Goal: Task Accomplishment & Management: Use online tool/utility

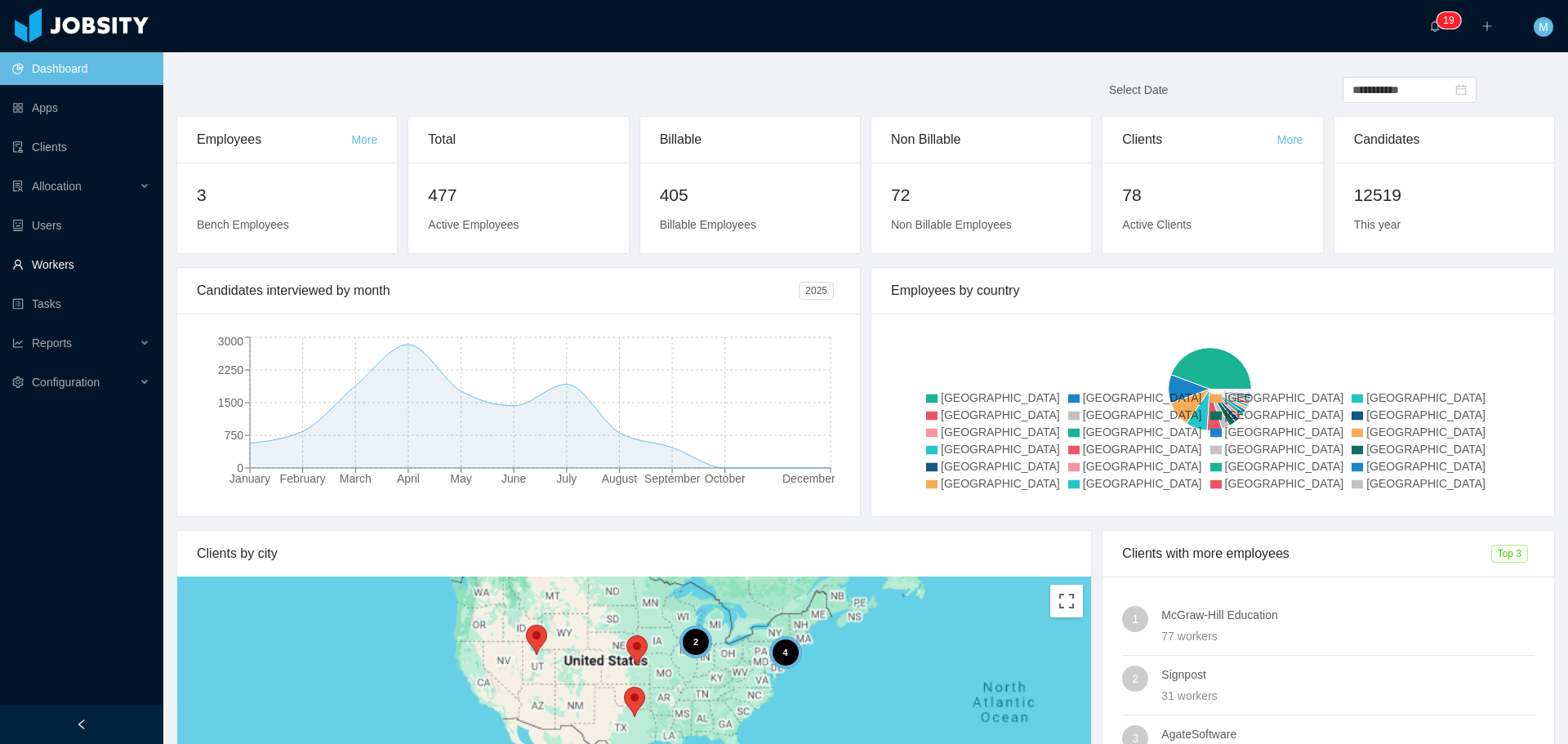
click at [44, 266] on link "Workers" at bounding box center [81, 265] width 138 height 33
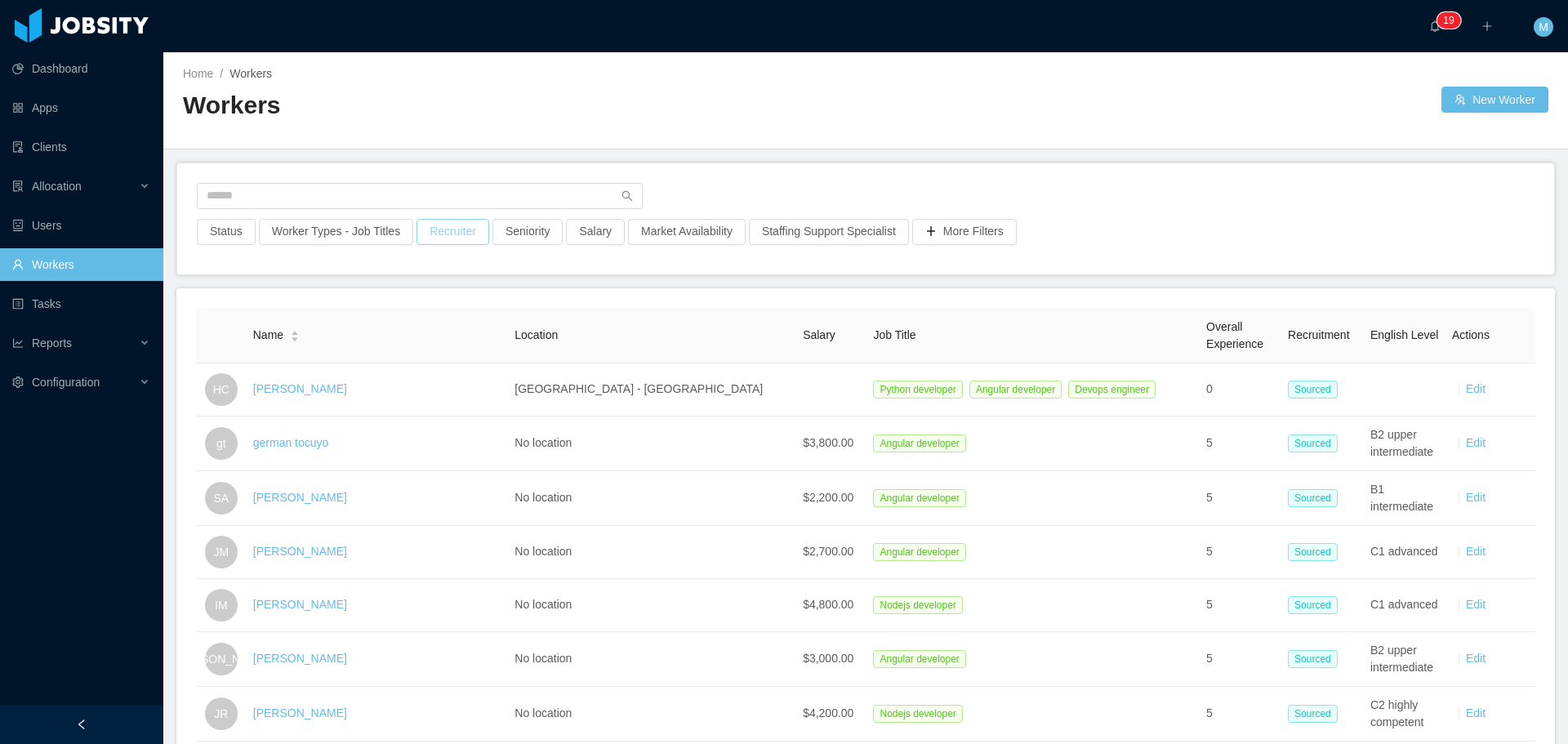
click at [463, 198] on input "text" at bounding box center [419, 196] width 446 height 26
click at [427, 196] on input "text" at bounding box center [419, 196] width 446 height 26
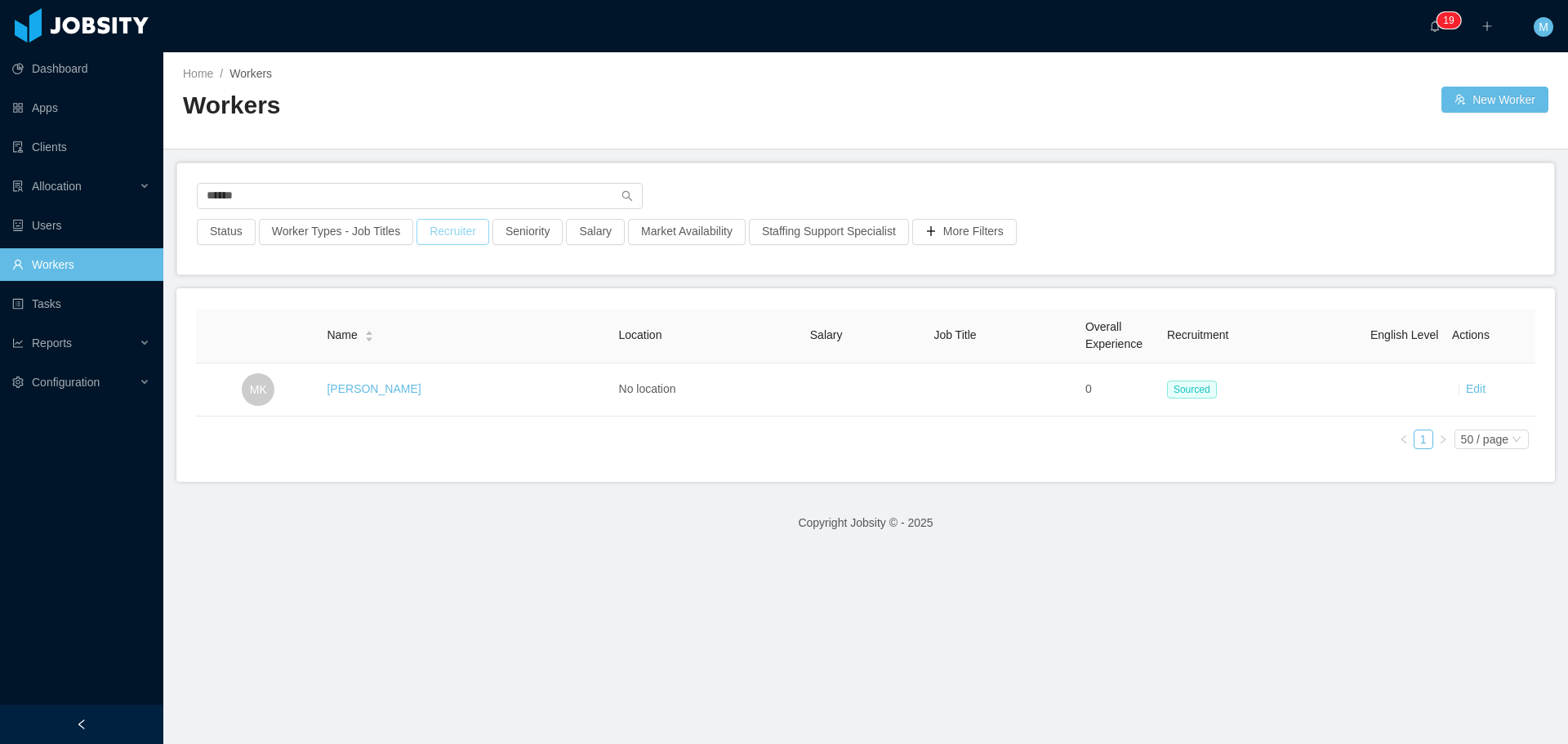
type input "******"
click at [443, 223] on button "Recruiter" at bounding box center [452, 231] width 72 height 26
click at [403, 290] on div "Clear Apply" at bounding box center [446, 318] width 271 height 74
click at [393, 297] on div at bounding box center [444, 304] width 230 height 24
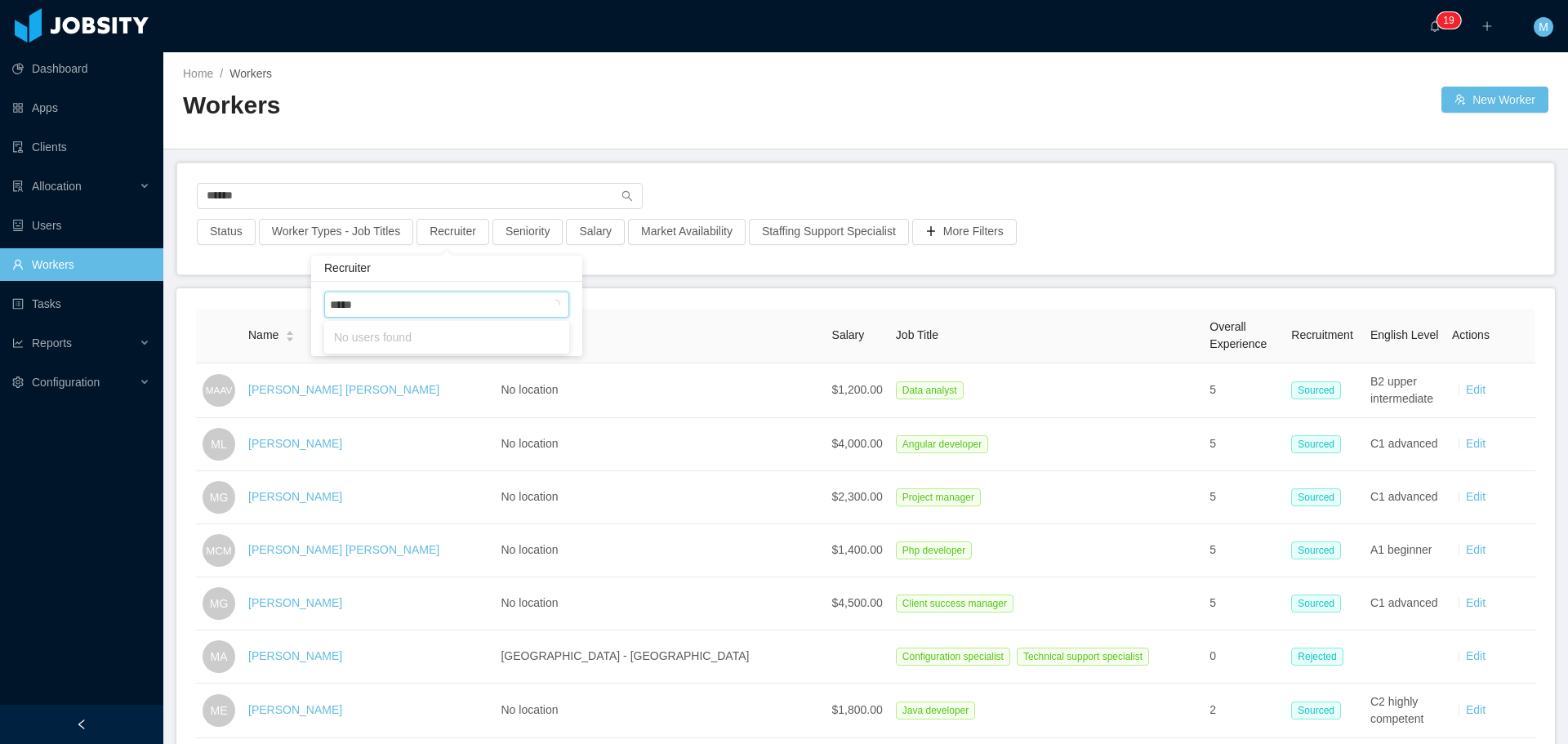
type input "******"
click at [404, 351] on ul "[PERSON_NAME]" at bounding box center [446, 337] width 245 height 33
click at [398, 330] on li "[PERSON_NAME]" at bounding box center [446, 336] width 245 height 26
click at [763, 161] on main "Home / Workers / Workers New Worker ****** Status Worker Types - Job Titles Rec…" at bounding box center [866, 398] width 1405 height 692
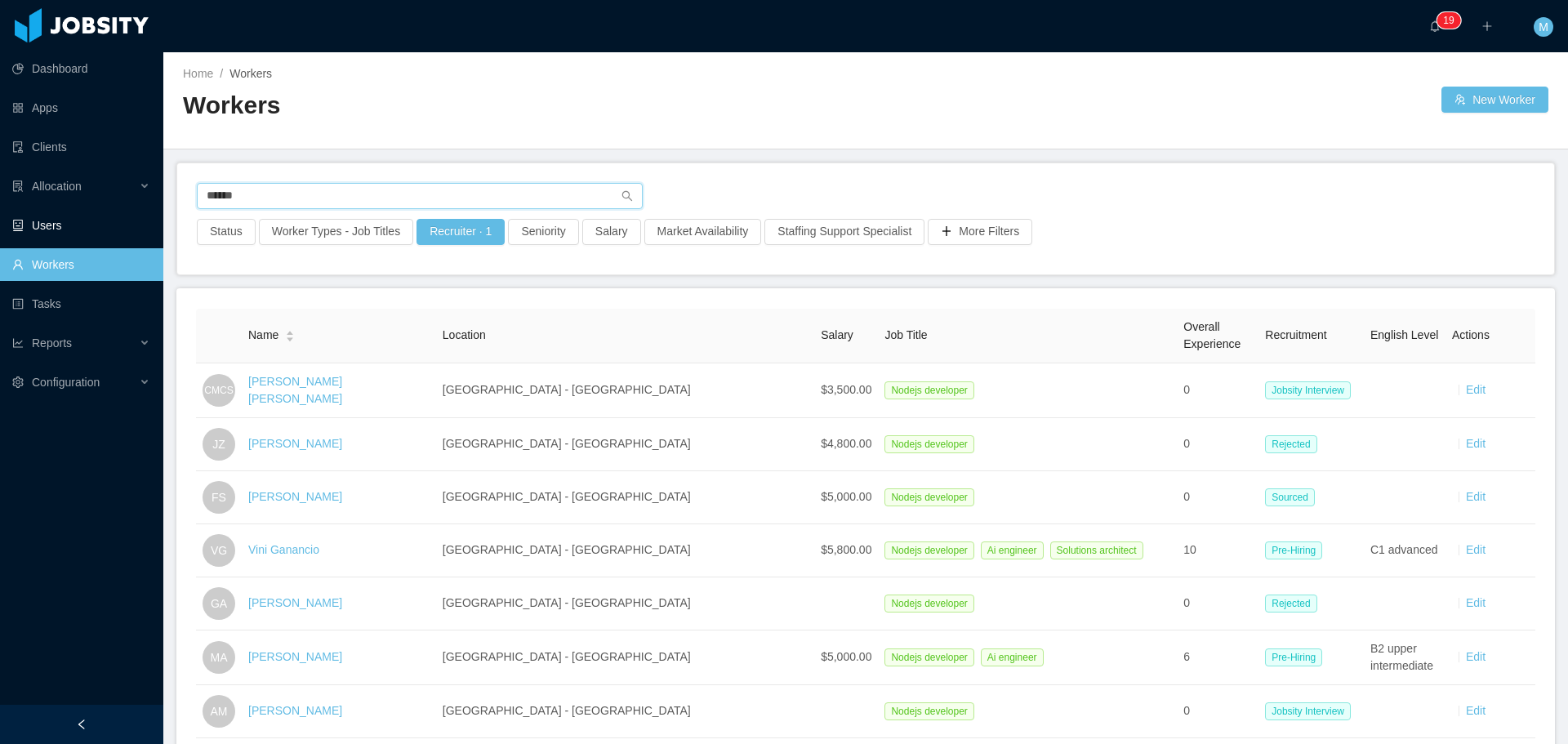
drag, startPoint x: 279, startPoint y: 201, endPoint x: 153, endPoint y: 213, distance: 126.6
click at [153, 213] on section "Dashboard Apps Clients Allocation Users Workers Tasks Reports Configuration ···…" at bounding box center [784, 372] width 1568 height 744
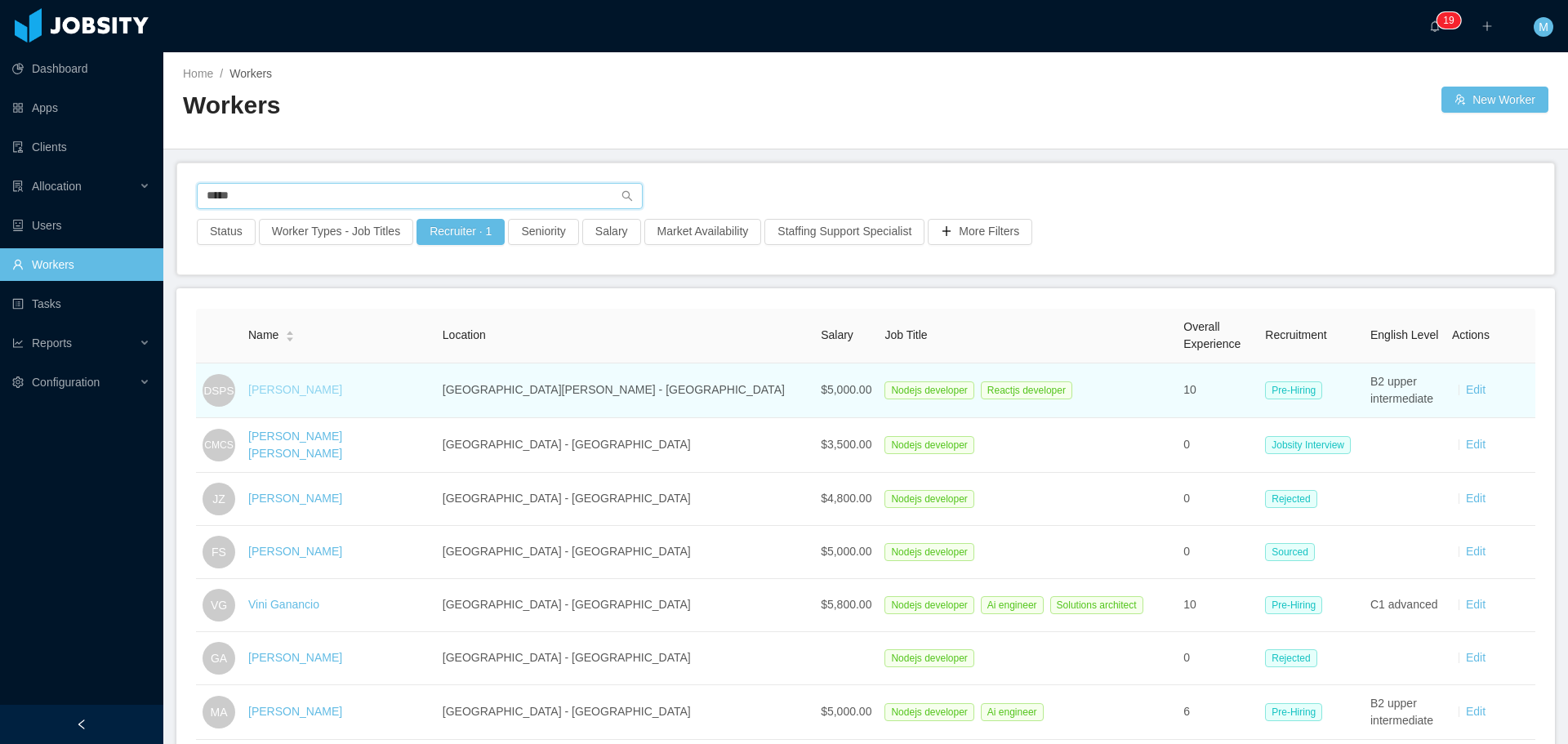
type input "*****"
click at [298, 394] on link "Diego Stanley Pedrazas Silva" at bounding box center [295, 390] width 93 height 13
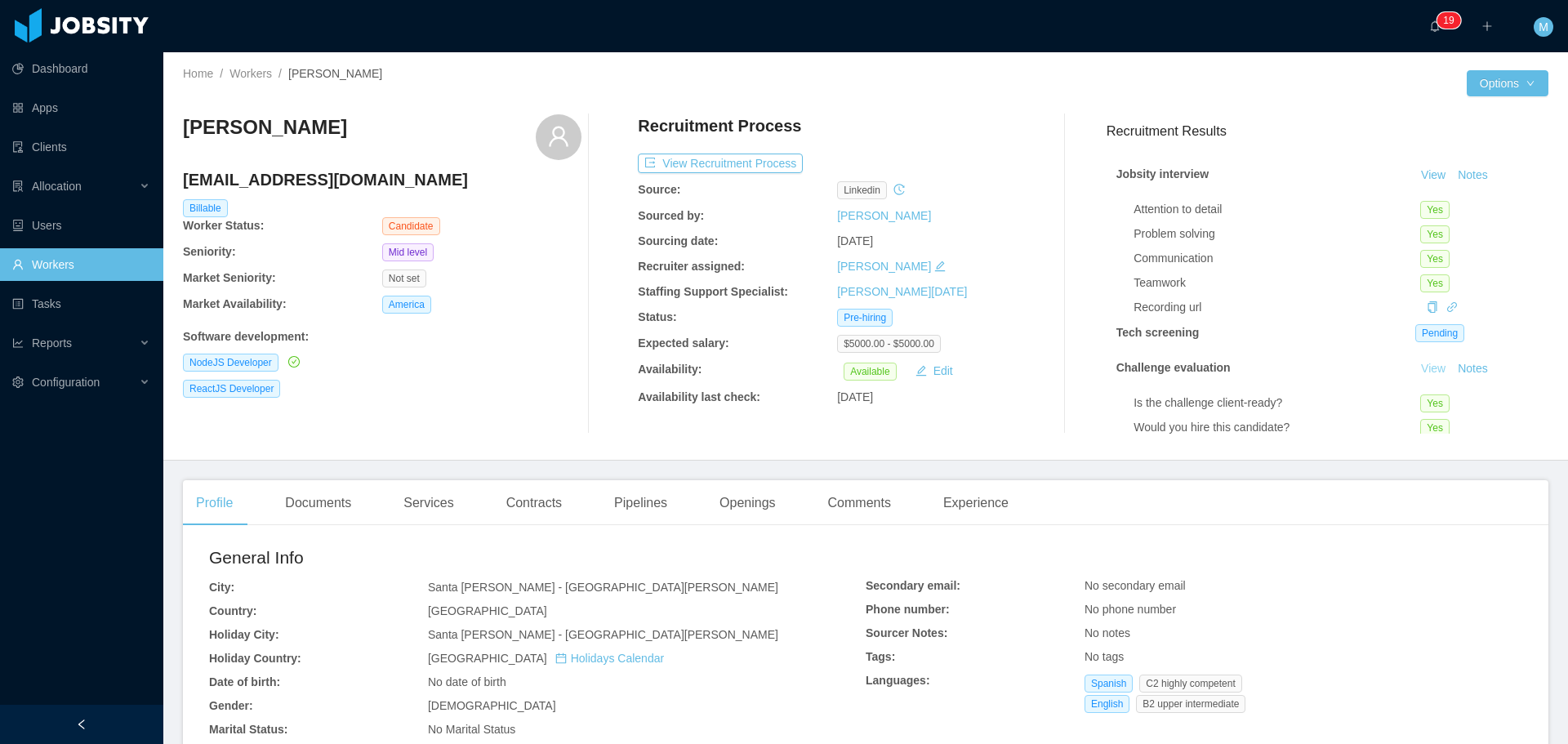
click at [1416, 372] on link "View" at bounding box center [1433, 368] width 36 height 13
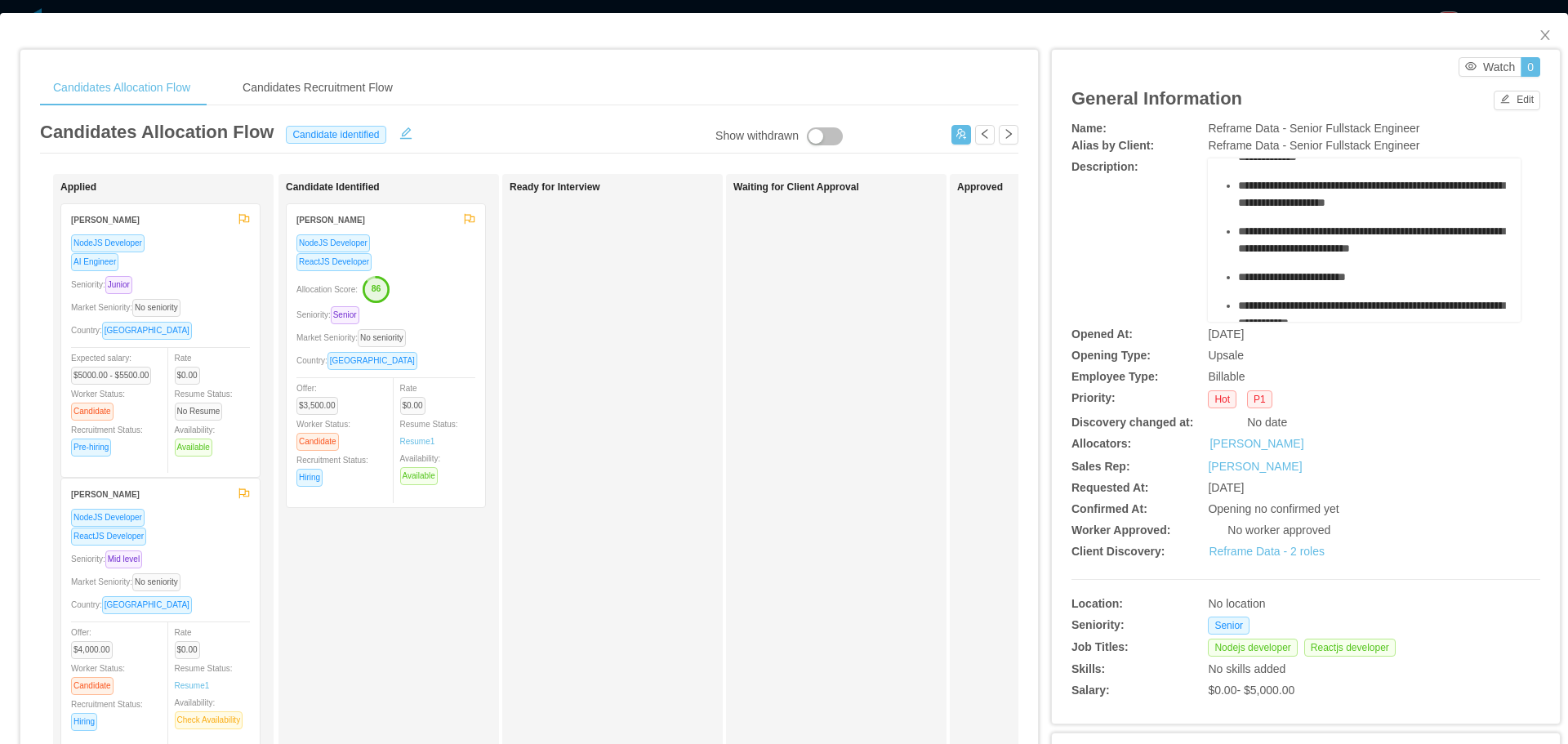
scroll to position [164, 0]
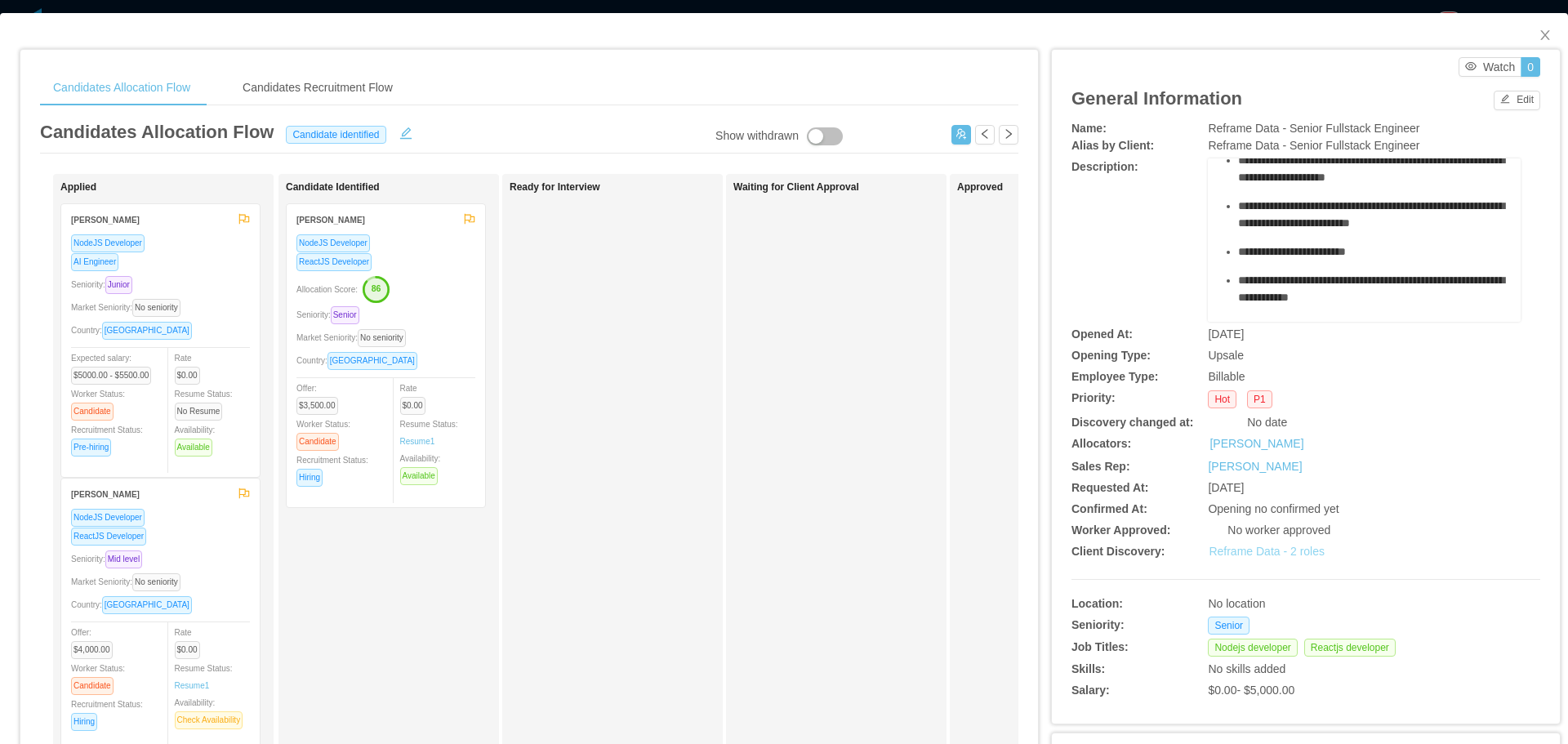
click at [1214, 554] on link "Reframe Data - 2 roles" at bounding box center [1266, 551] width 116 height 13
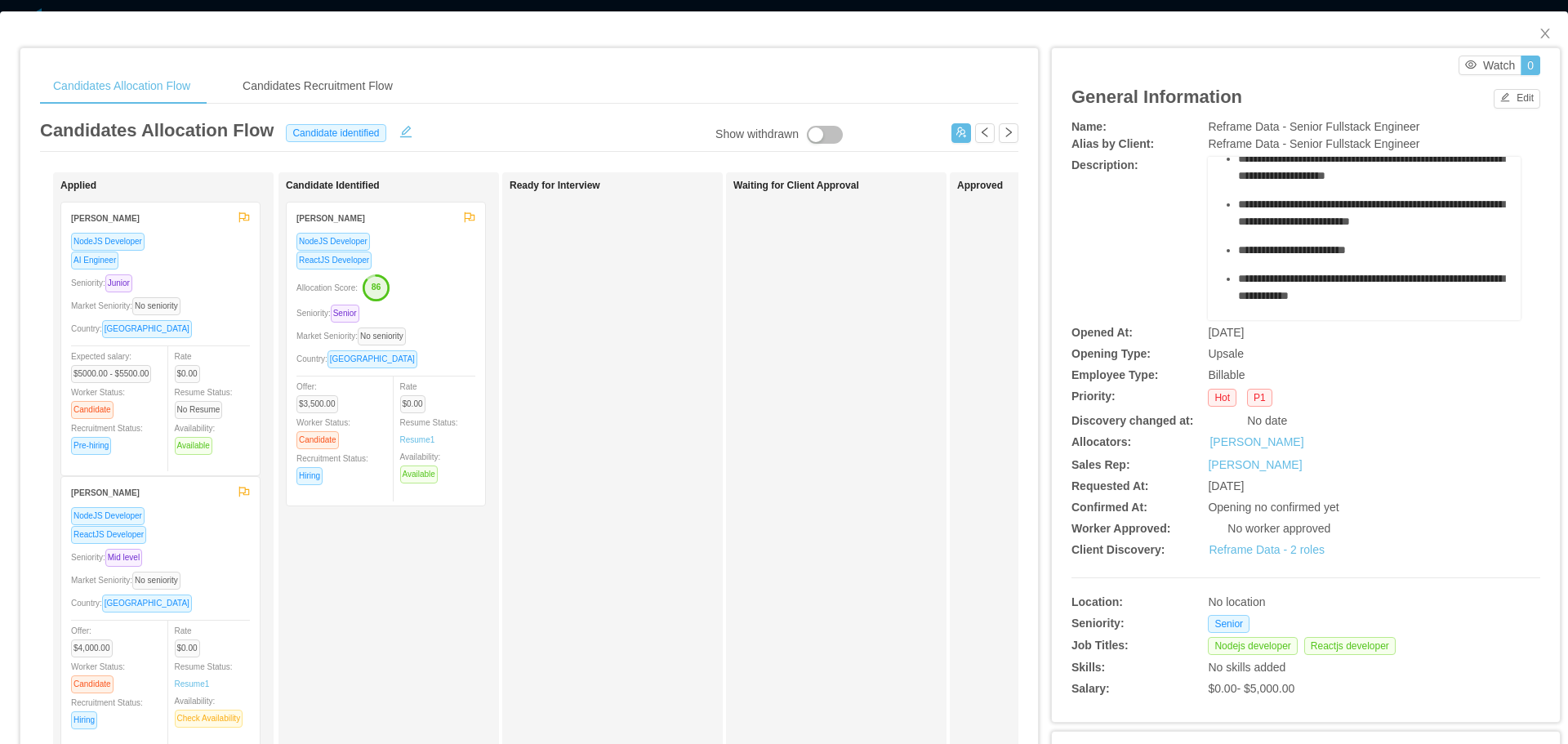
scroll to position [0, 0]
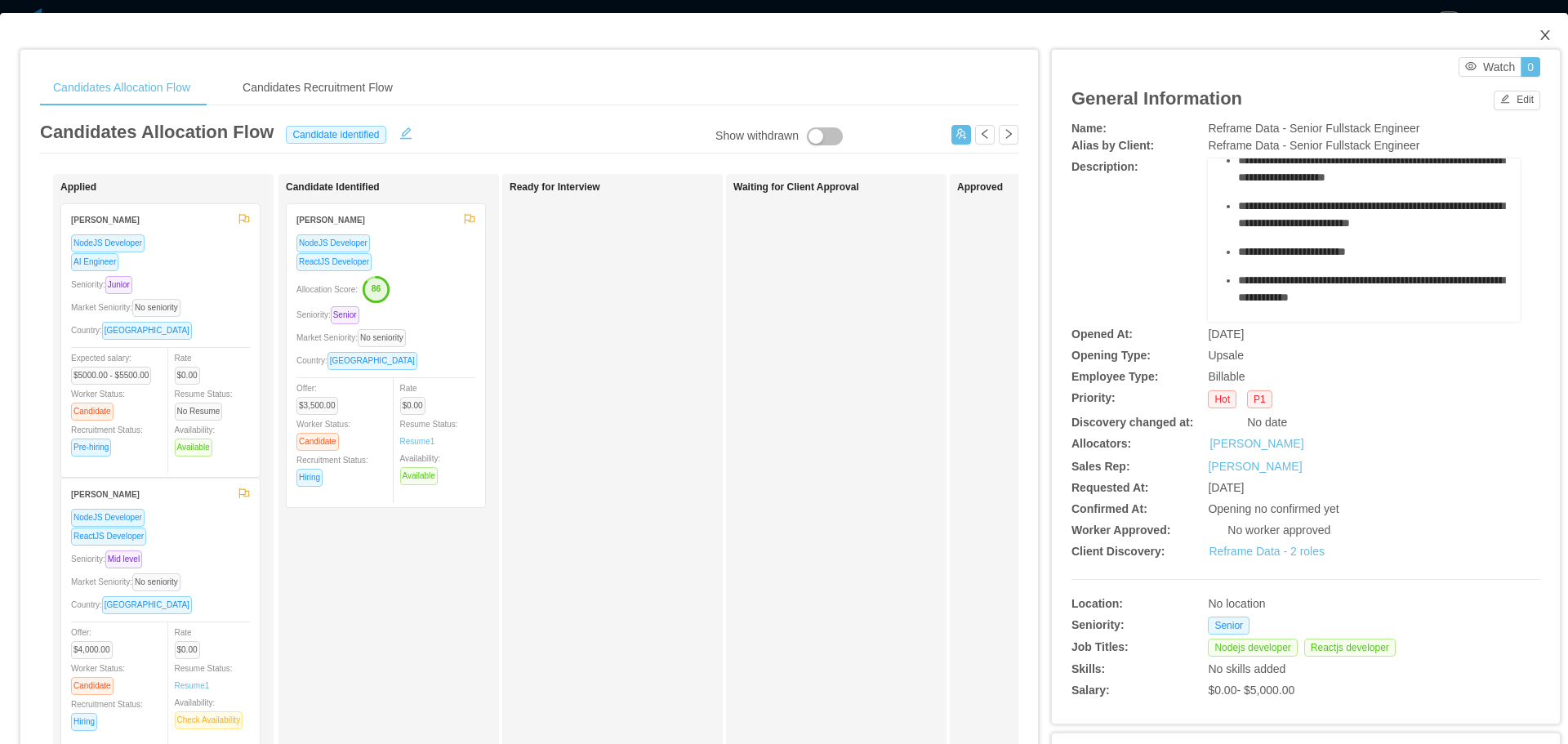
drag, startPoint x: 1536, startPoint y: 39, endPoint x: 1463, endPoint y: 35, distance: 73.1
click at [1539, 40] on icon "icon: close" at bounding box center [1546, 36] width 13 height 13
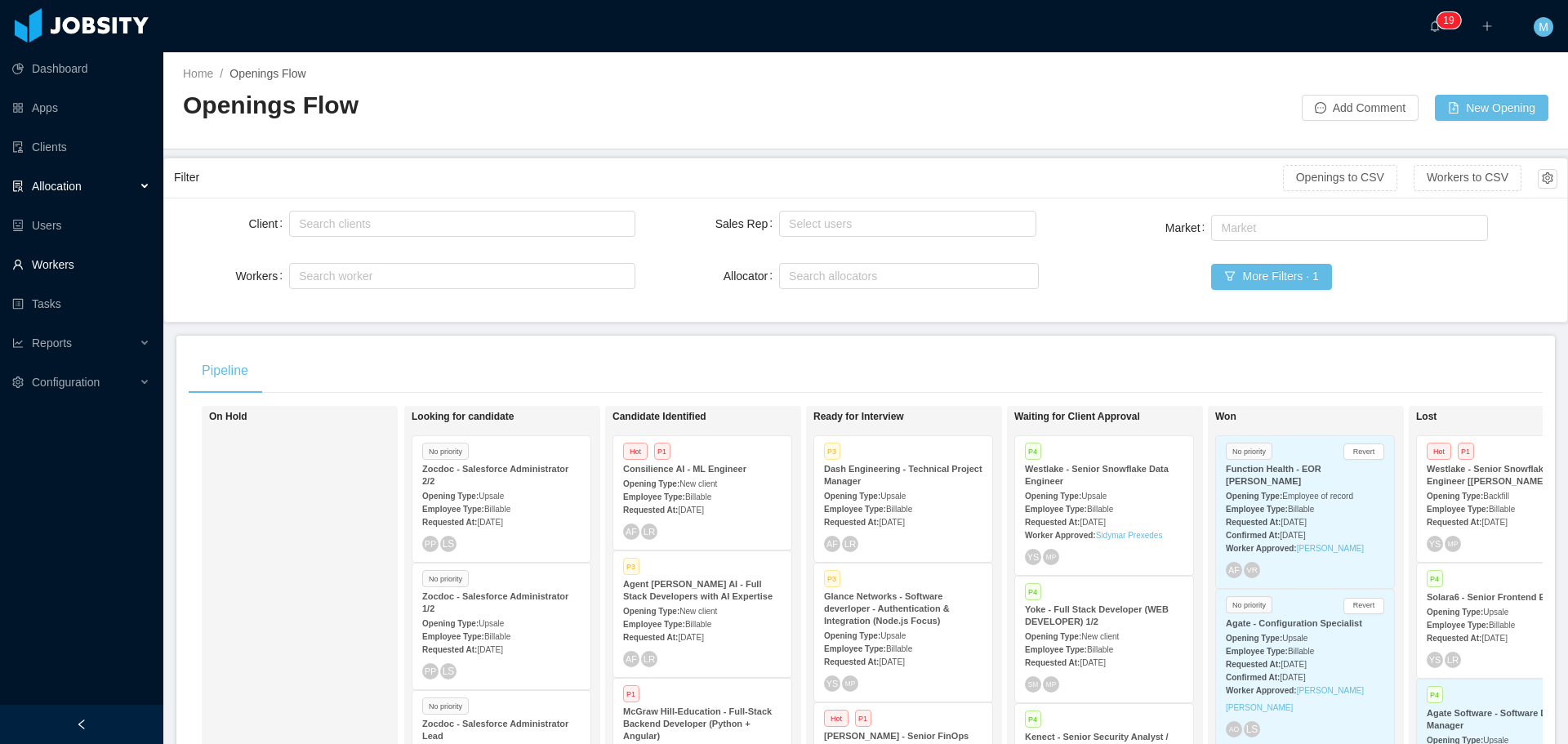
click at [75, 256] on link "Workers" at bounding box center [81, 265] width 138 height 33
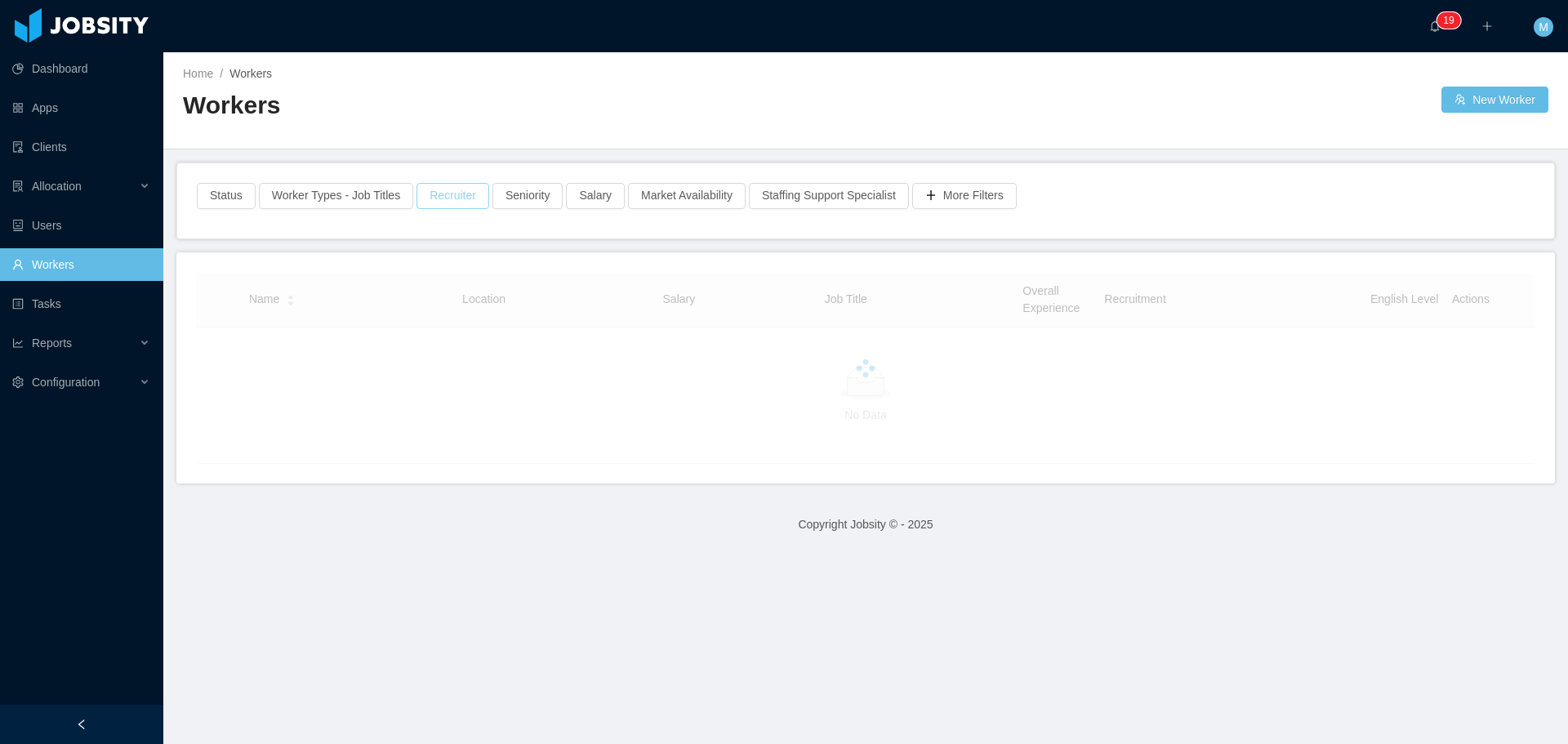
click at [424, 196] on button "Recruiter" at bounding box center [452, 196] width 72 height 26
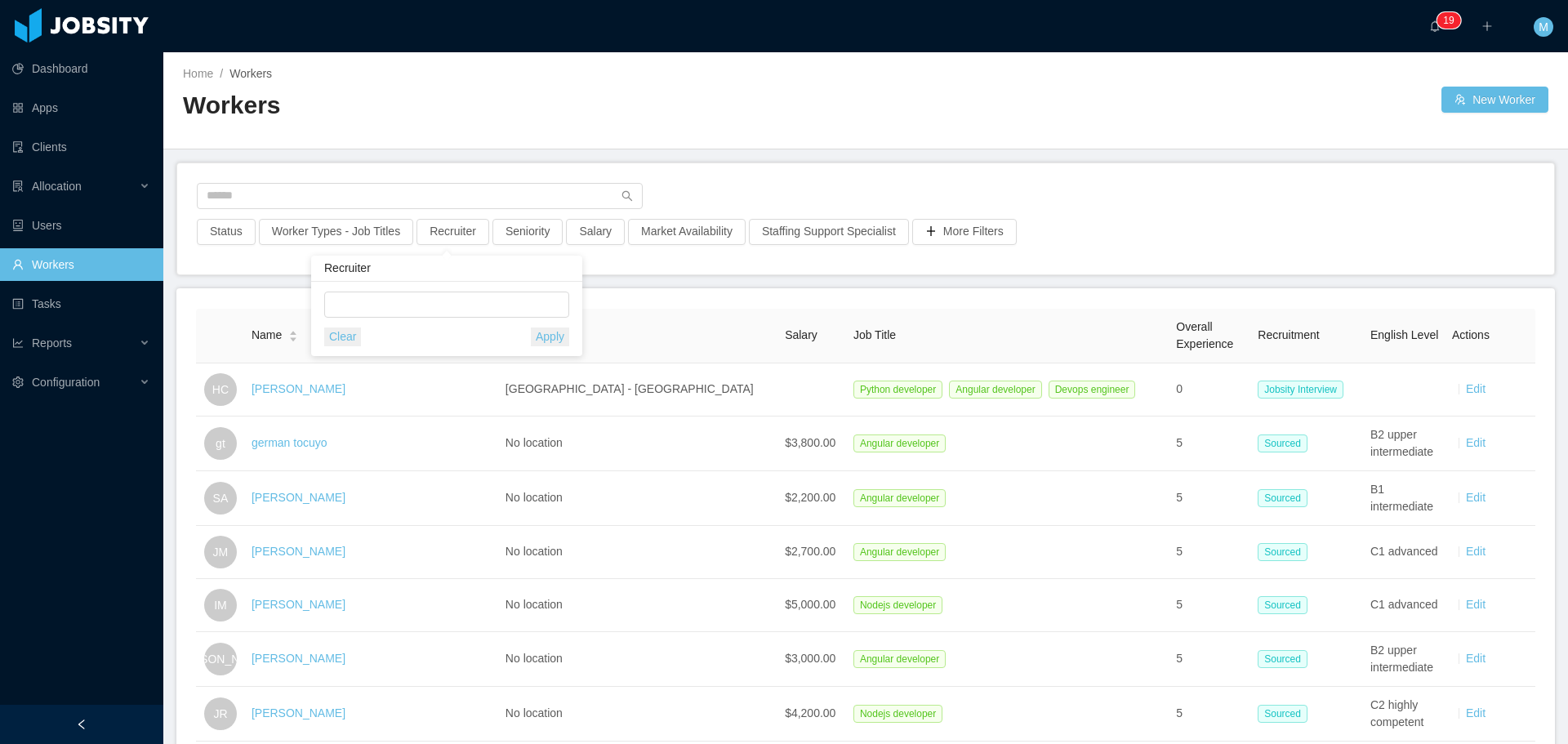
click at [394, 280] on div "Recruiter" at bounding box center [446, 268] width 271 height 26
click at [400, 298] on div at bounding box center [444, 304] width 230 height 24
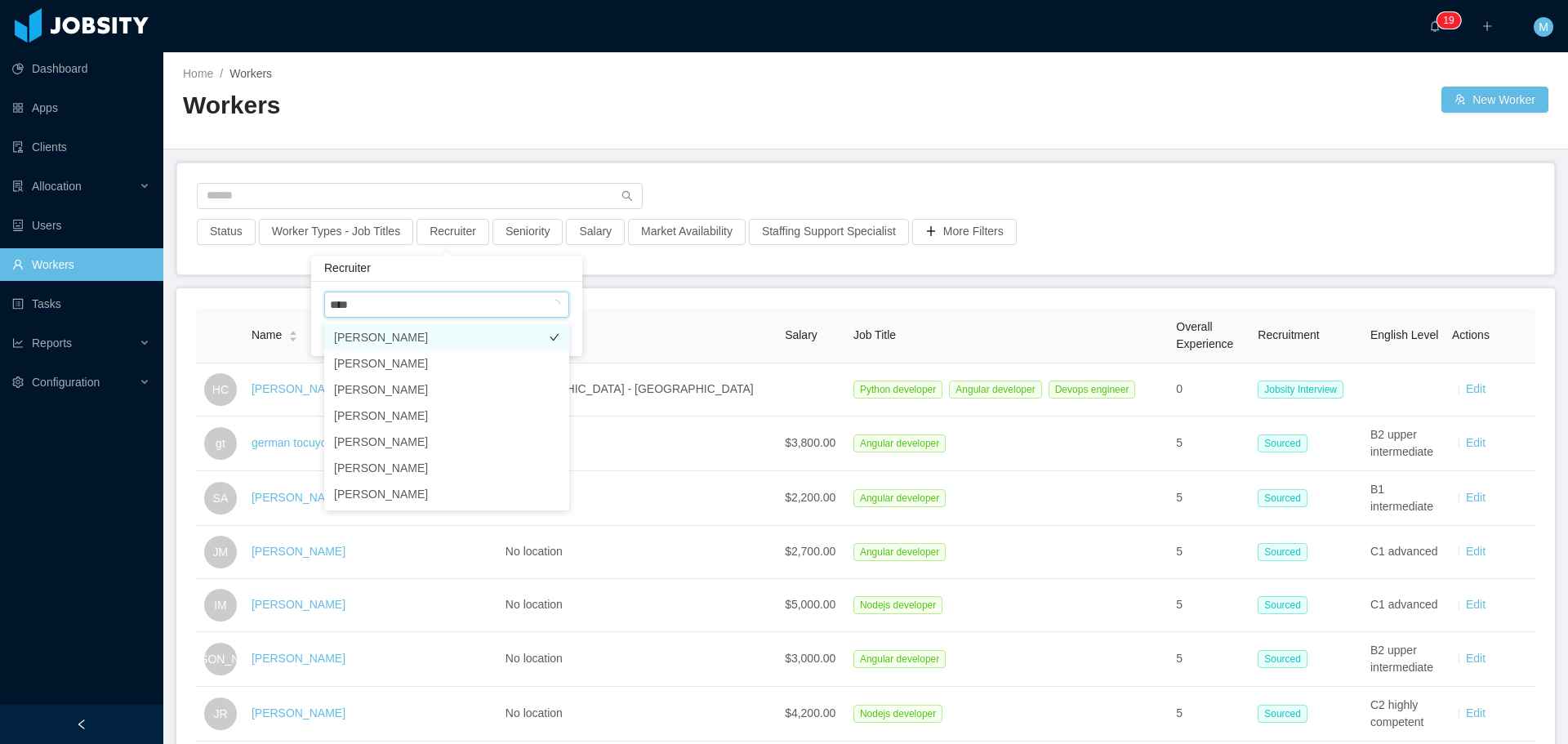
type input "*****"
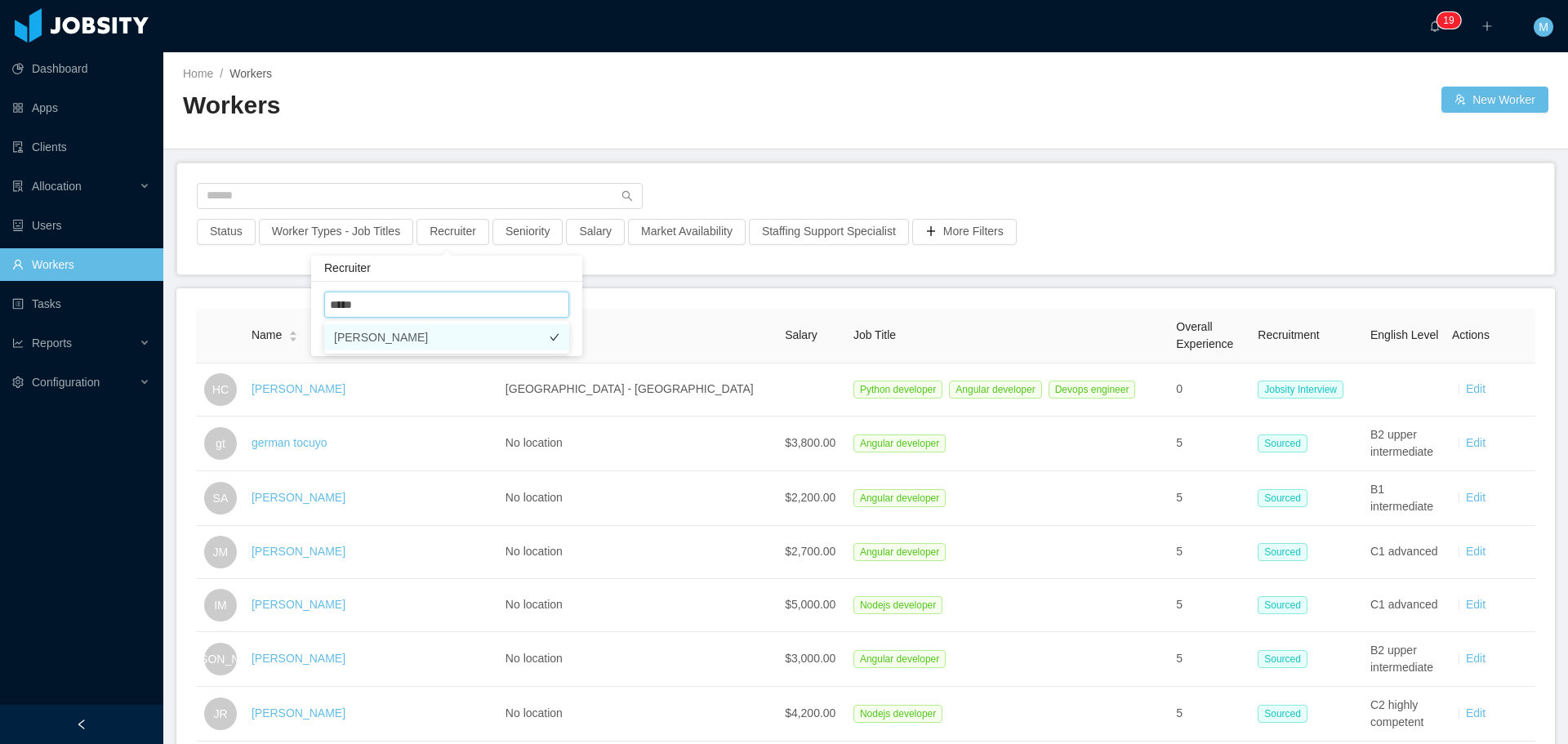
click at [437, 334] on li "[PERSON_NAME]" at bounding box center [446, 336] width 245 height 26
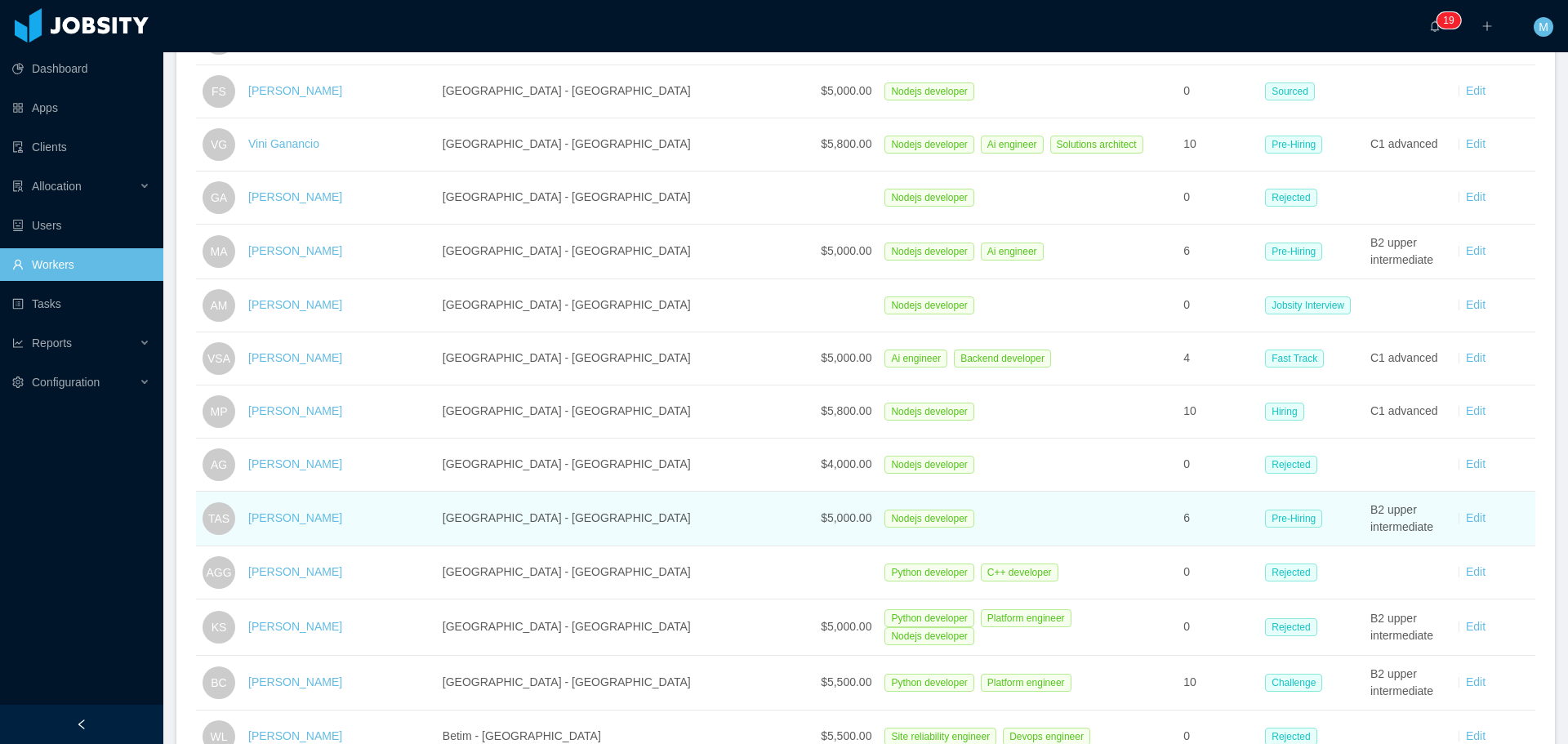
scroll to position [409, 0]
click at [338, 512] on link "[PERSON_NAME]" at bounding box center [295, 516] width 93 height 13
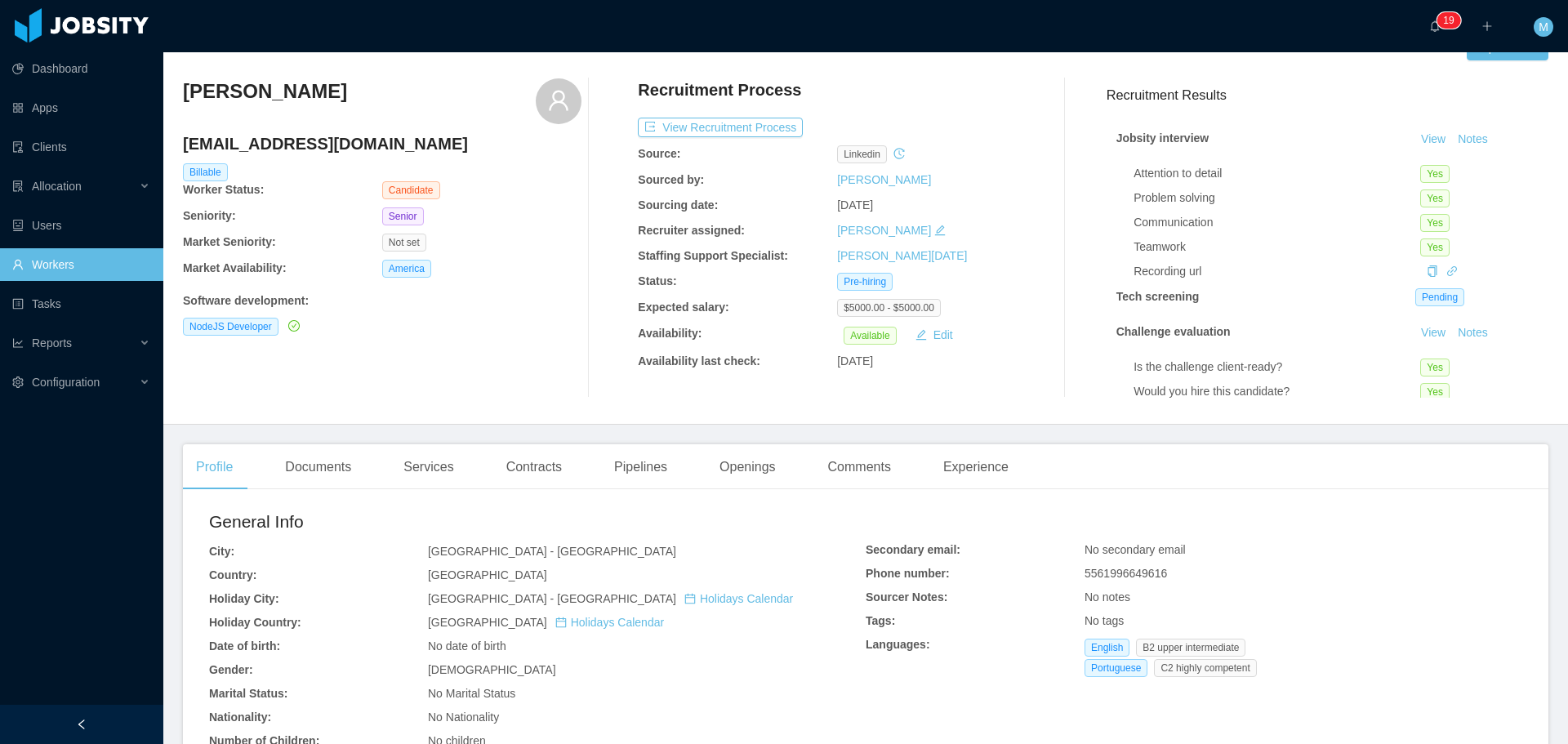
scroll to position [82, 0]
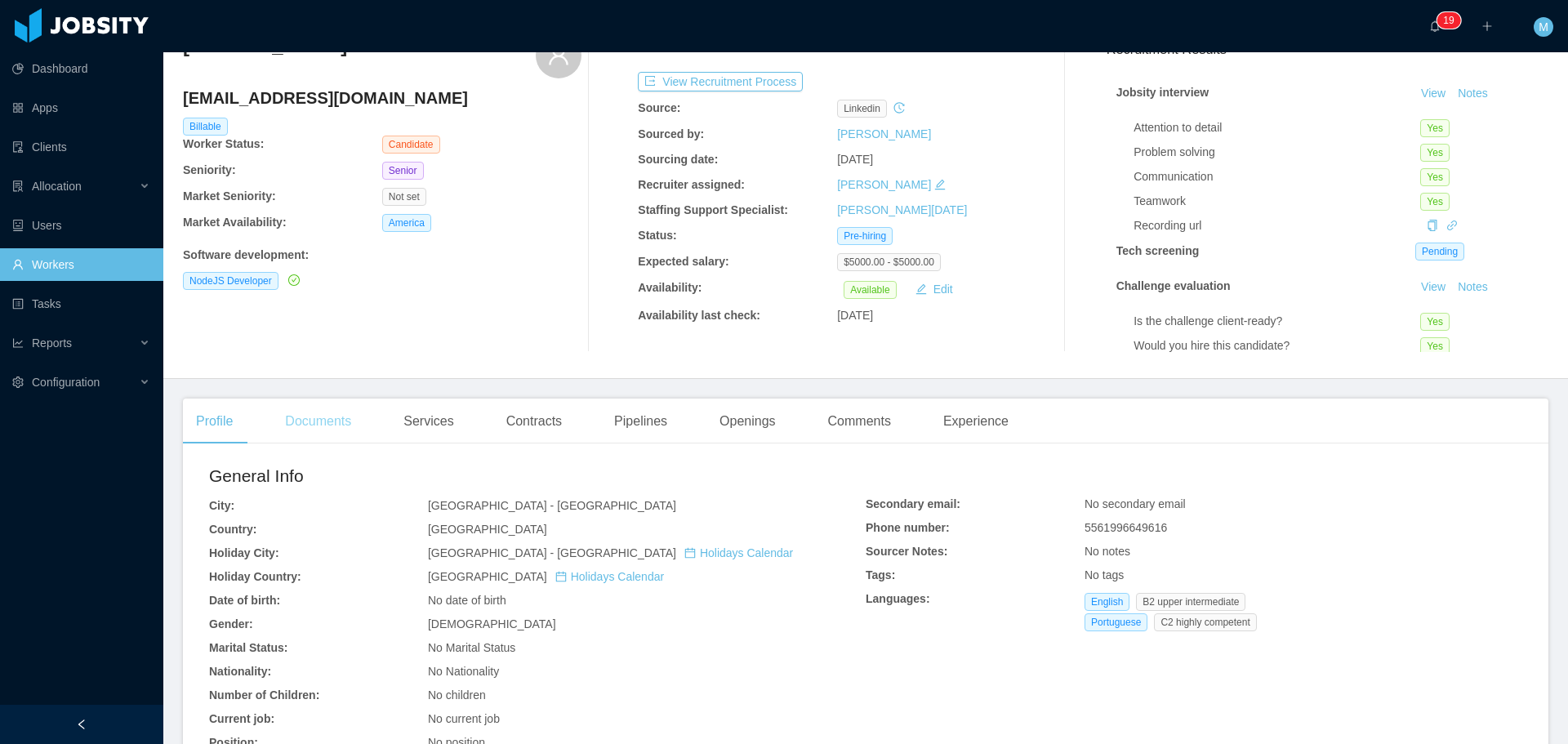
click at [324, 417] on div "Documents" at bounding box center [318, 421] width 93 height 45
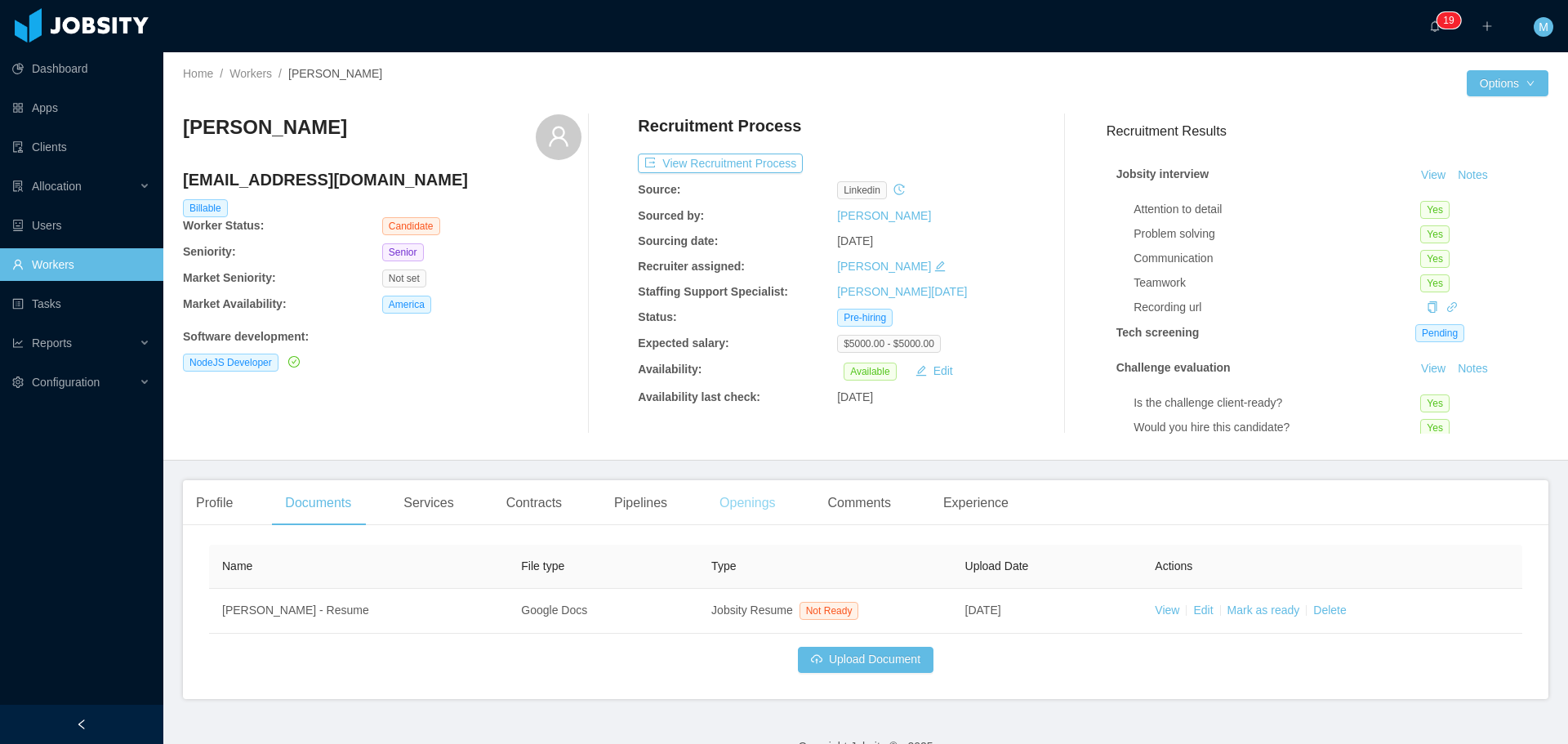
click at [753, 512] on div "Openings" at bounding box center [748, 502] width 83 height 45
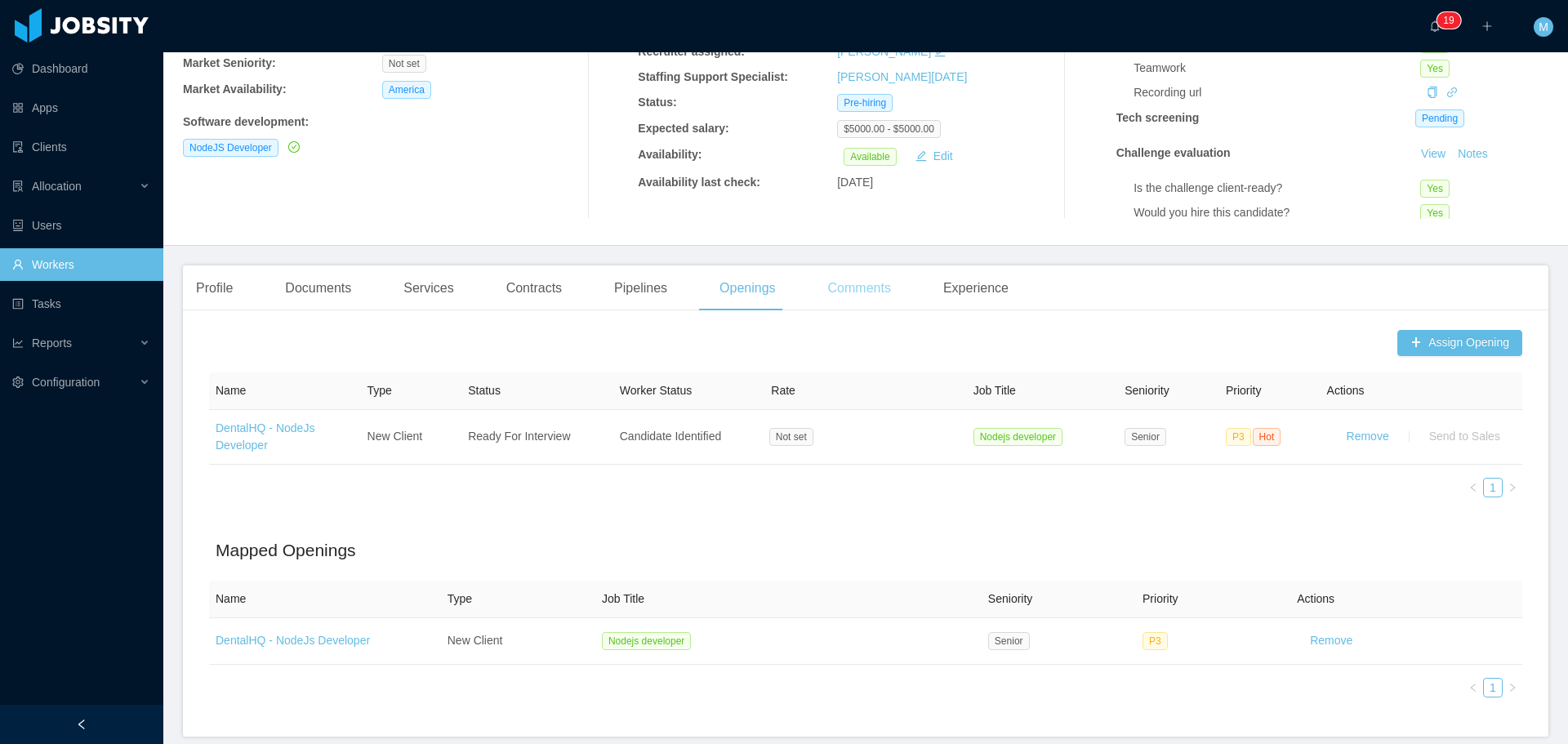
scroll to position [245, 0]
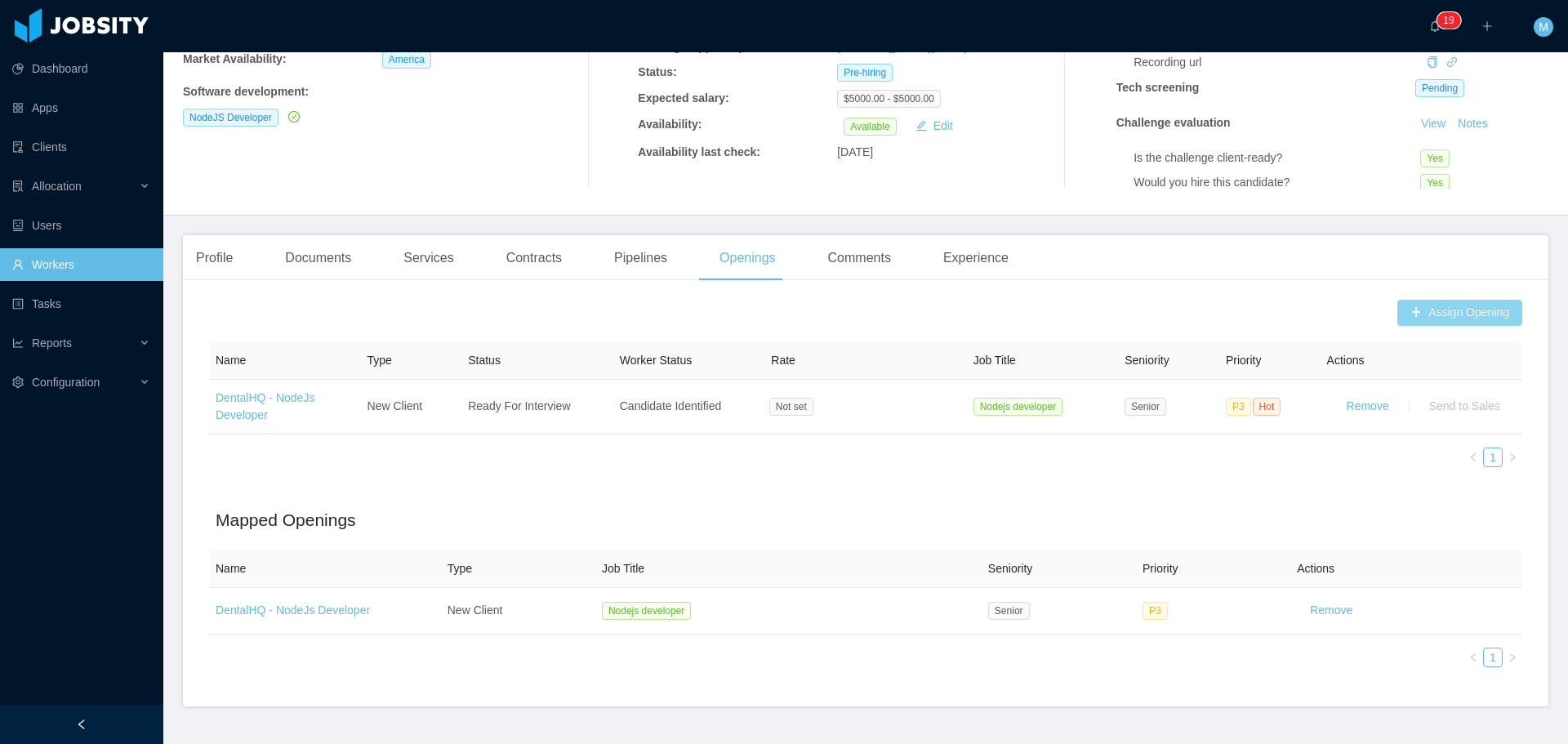
click at [1426, 317] on button "Assign Opening" at bounding box center [1460, 312] width 125 height 26
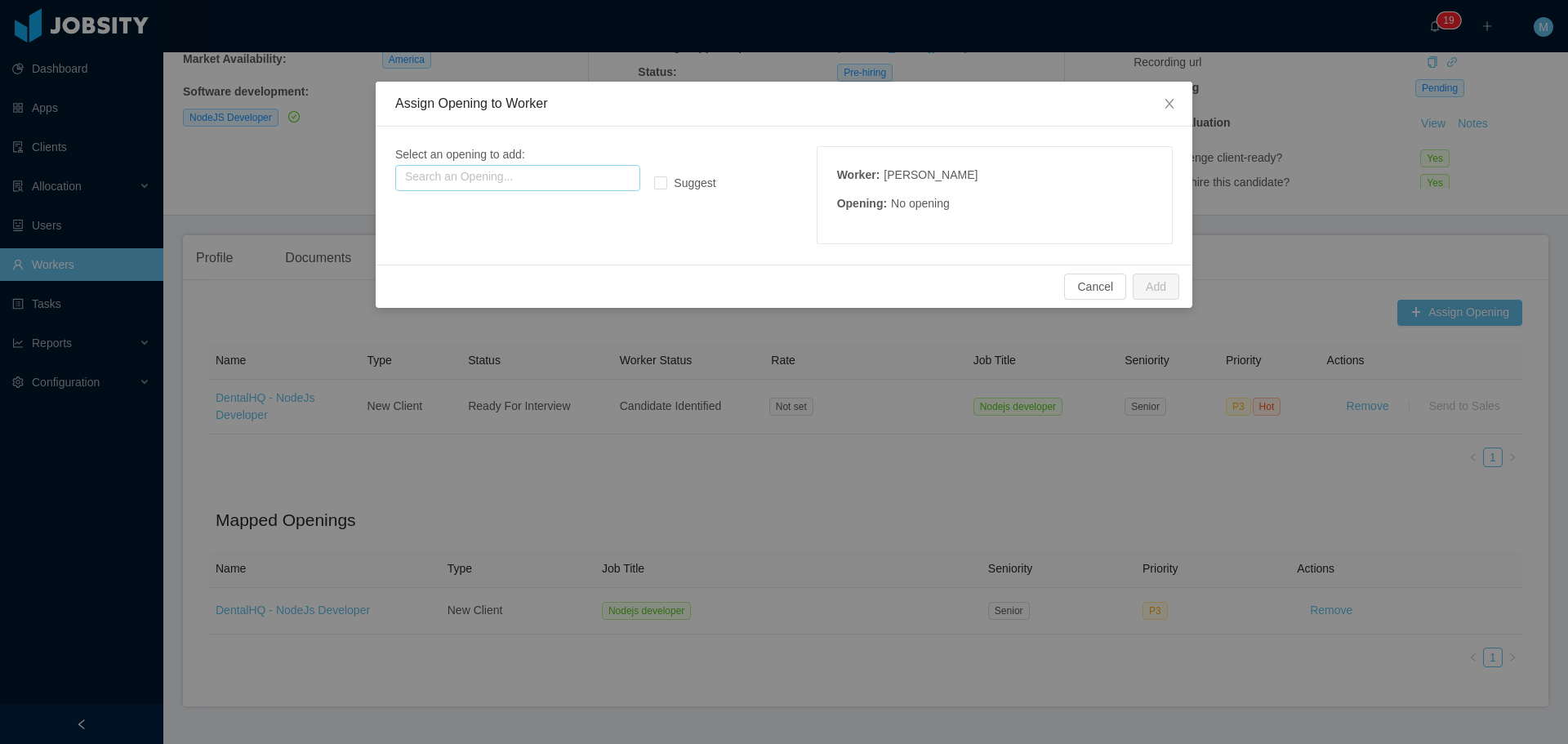
click at [514, 178] on input "text" at bounding box center [518, 177] width 245 height 26
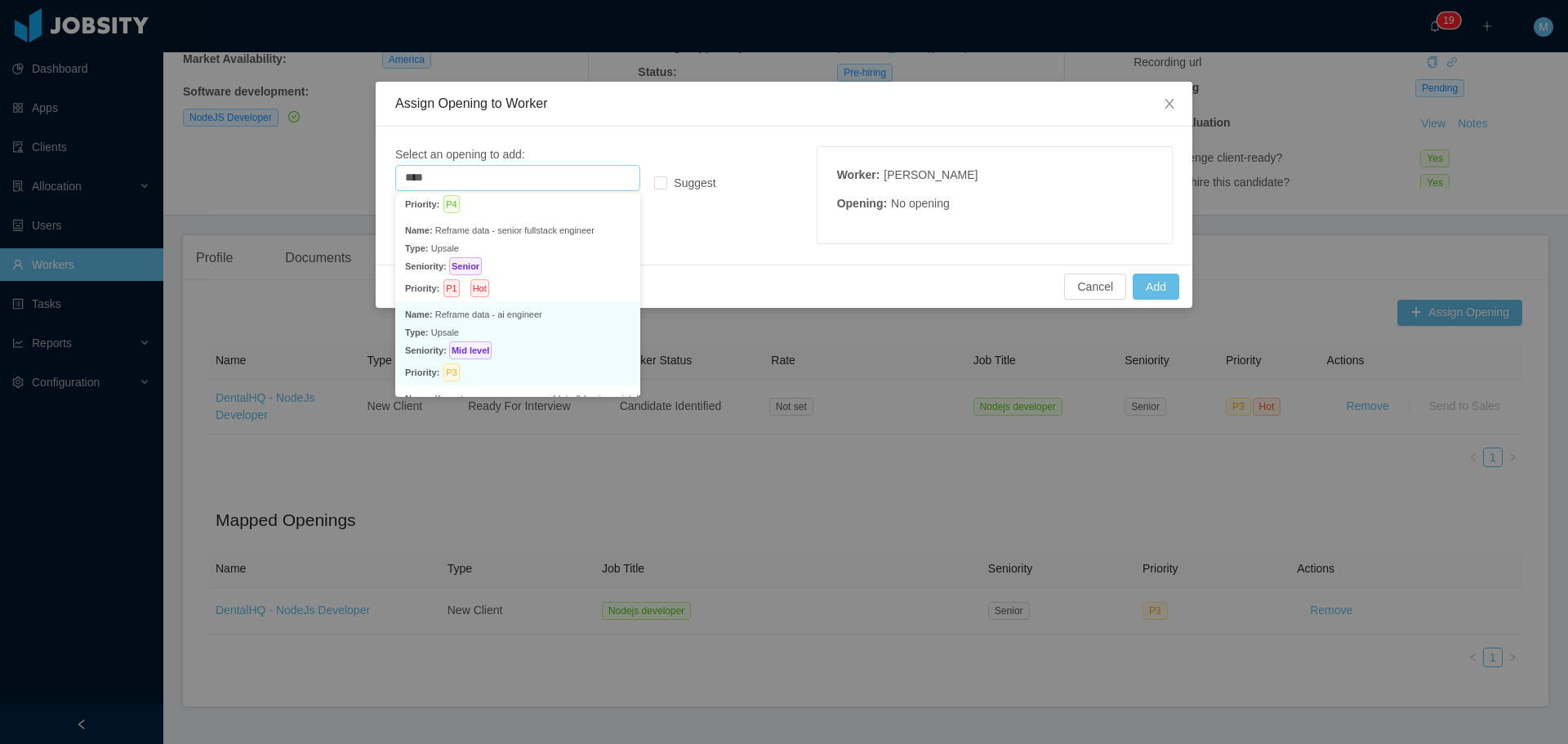
scroll to position [57, 0]
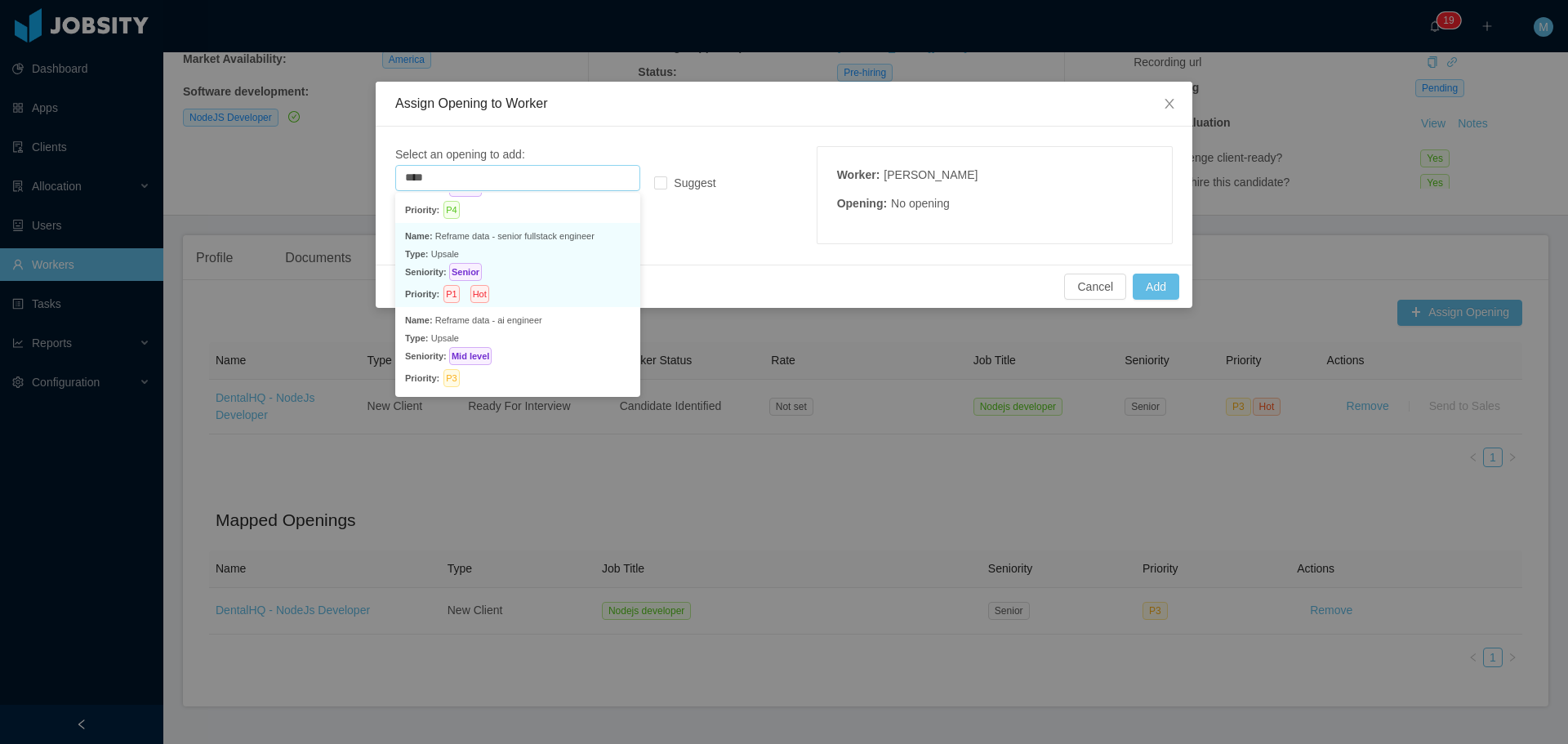
click at [533, 259] on p "Type: Upsale" at bounding box center [518, 253] width 226 height 18
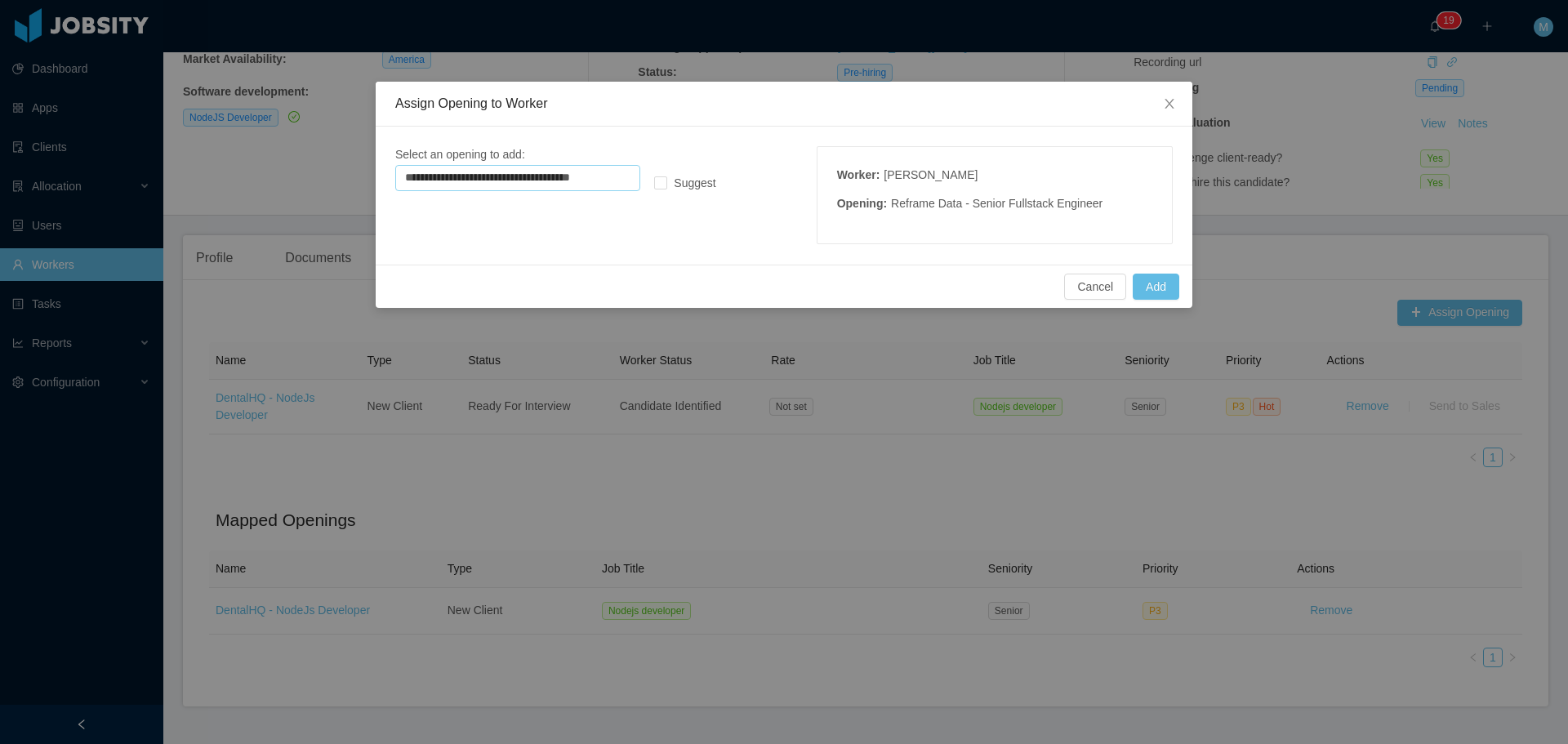
scroll to position [3, 0]
type input "**********"
click at [731, 253] on div "**********" at bounding box center [784, 195] width 817 height 138
click at [1155, 281] on button "Add" at bounding box center [1156, 286] width 46 height 26
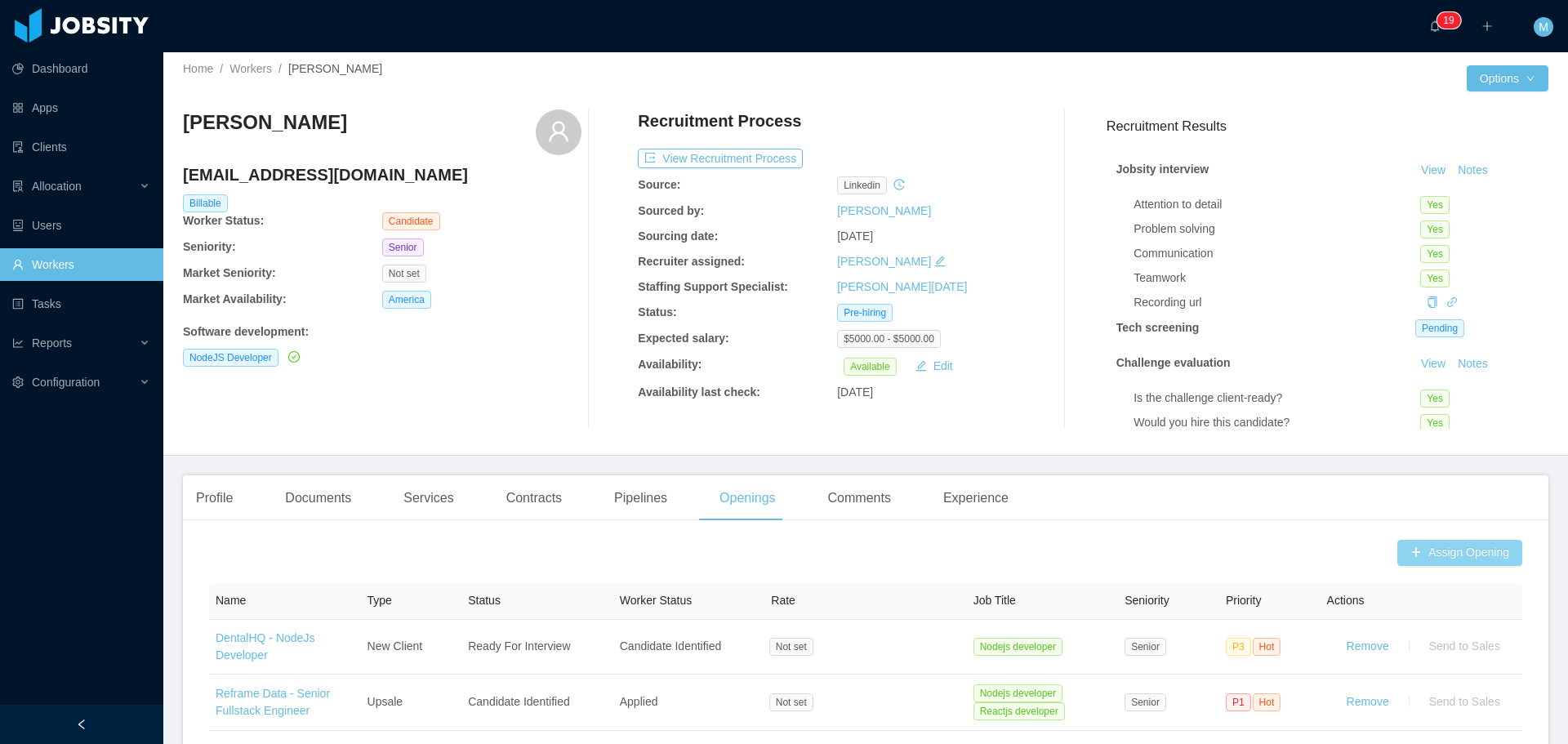
scroll to position [0, 0]
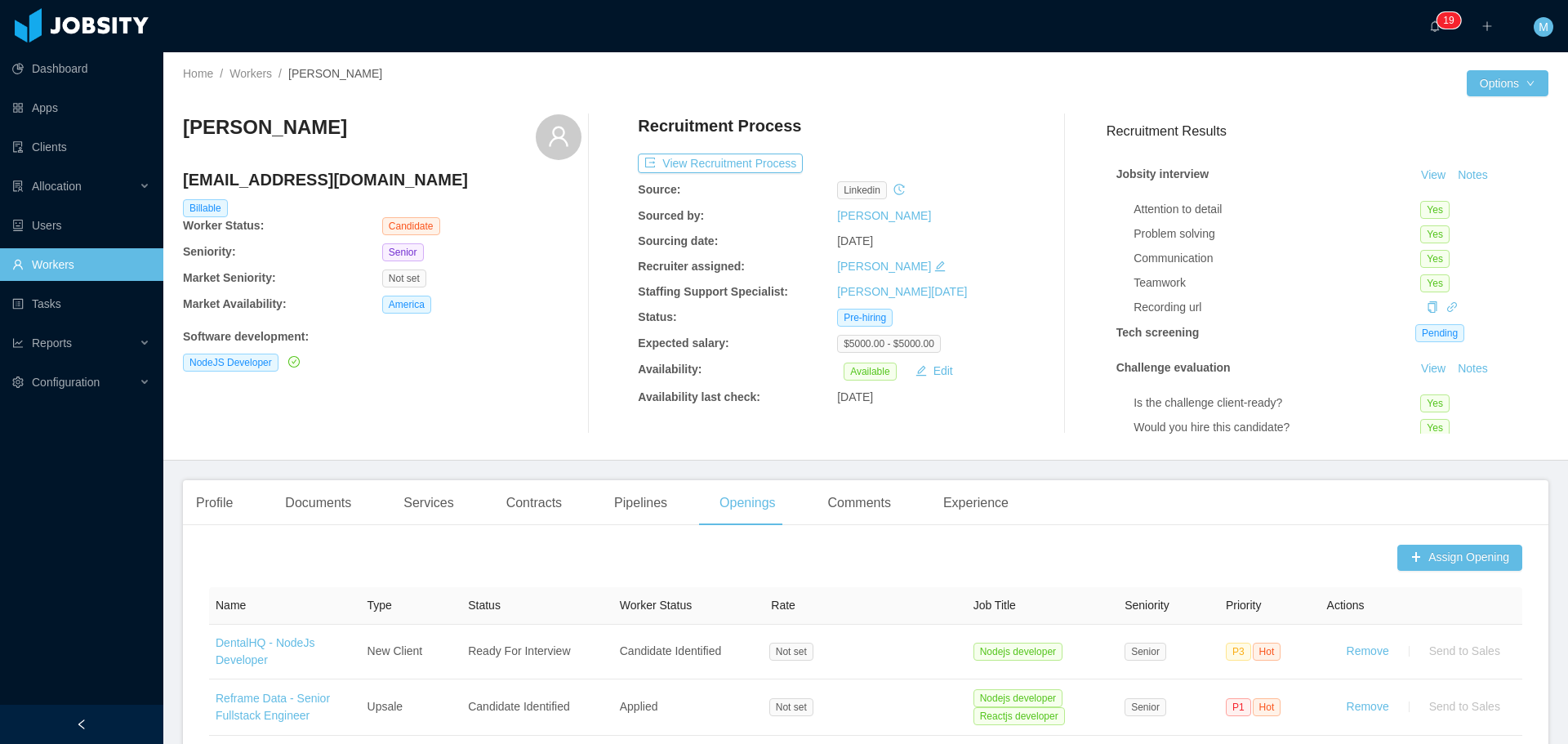
click at [92, 261] on link "Workers" at bounding box center [81, 265] width 138 height 33
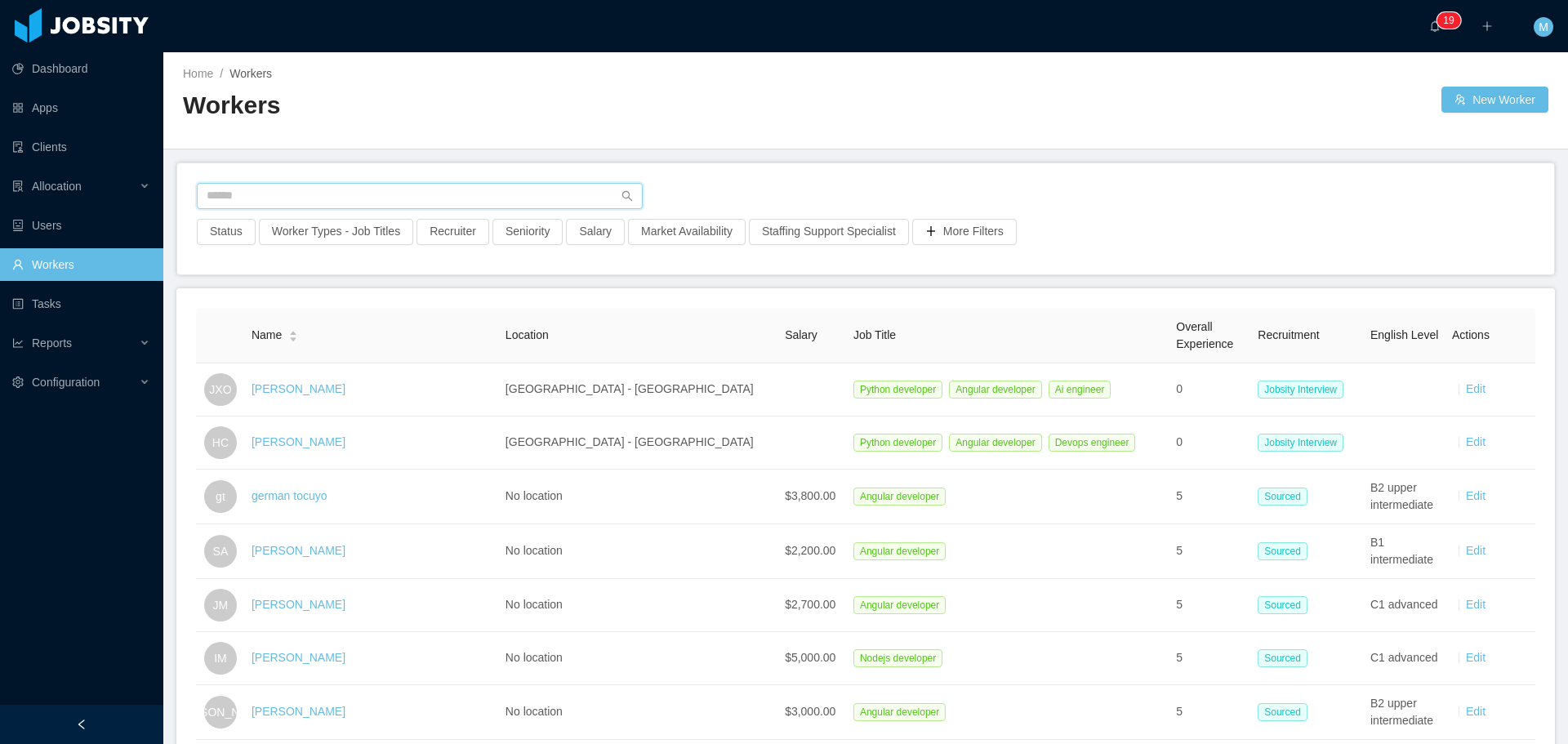
click at [445, 203] on input "text" at bounding box center [419, 196] width 446 height 26
click at [442, 224] on button "Recruiter" at bounding box center [452, 231] width 72 height 26
click at [431, 297] on div at bounding box center [444, 304] width 230 height 24
click at [432, 340] on li "[PERSON_NAME]" at bounding box center [446, 336] width 245 height 26
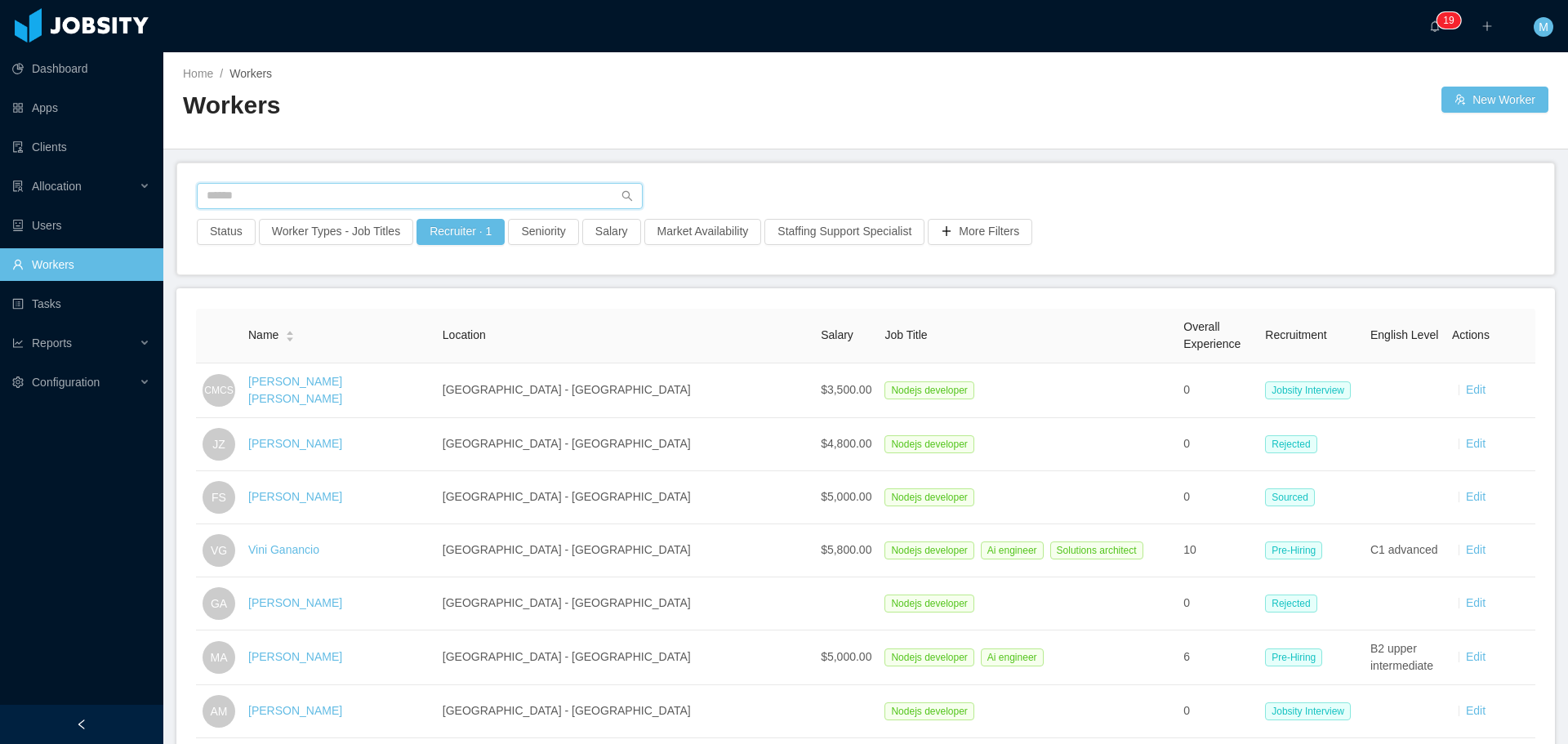
click at [336, 199] on input "text" at bounding box center [419, 196] width 446 height 26
type input "**********"
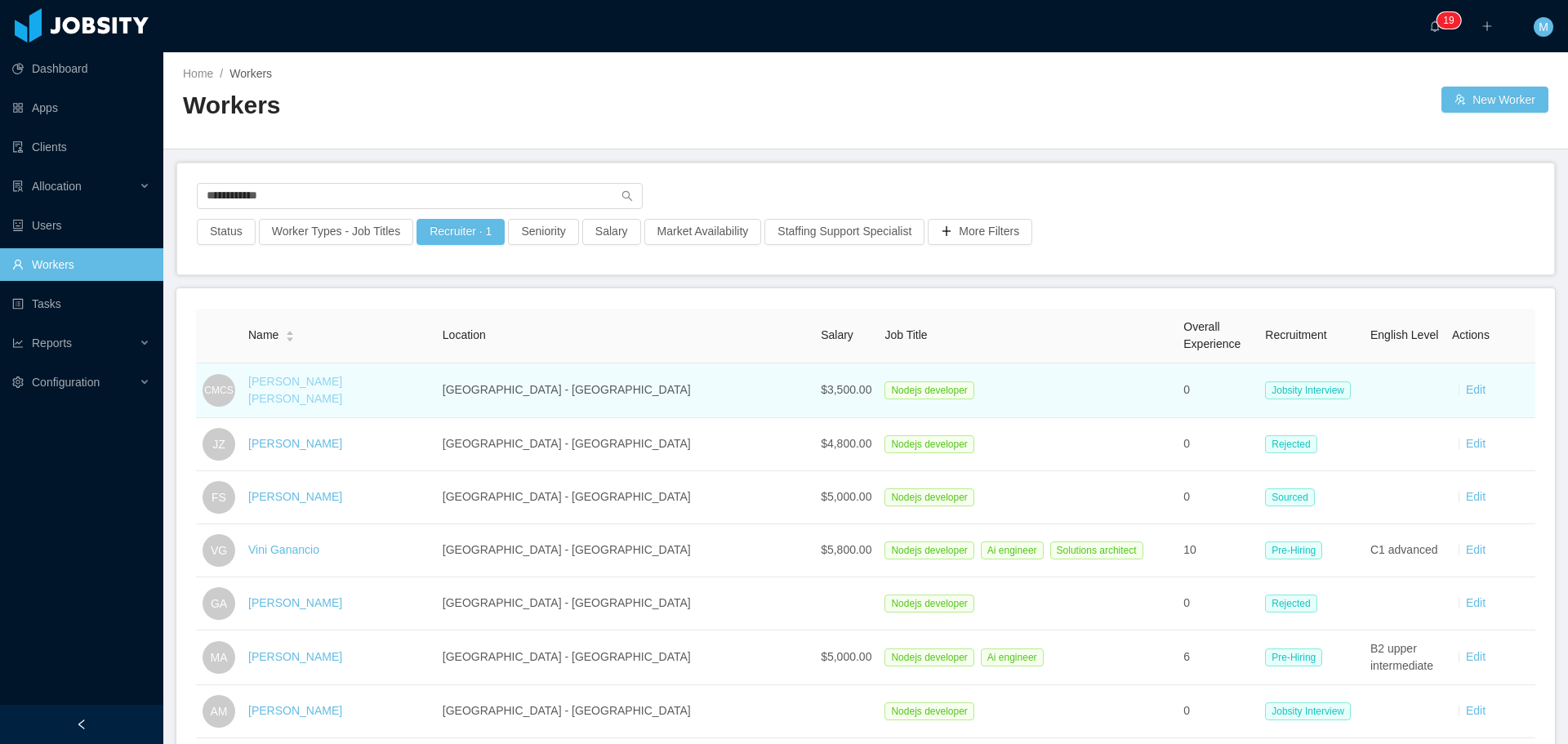
click at [342, 389] on link "[PERSON_NAME] [PERSON_NAME]" at bounding box center [295, 389] width 93 height 30
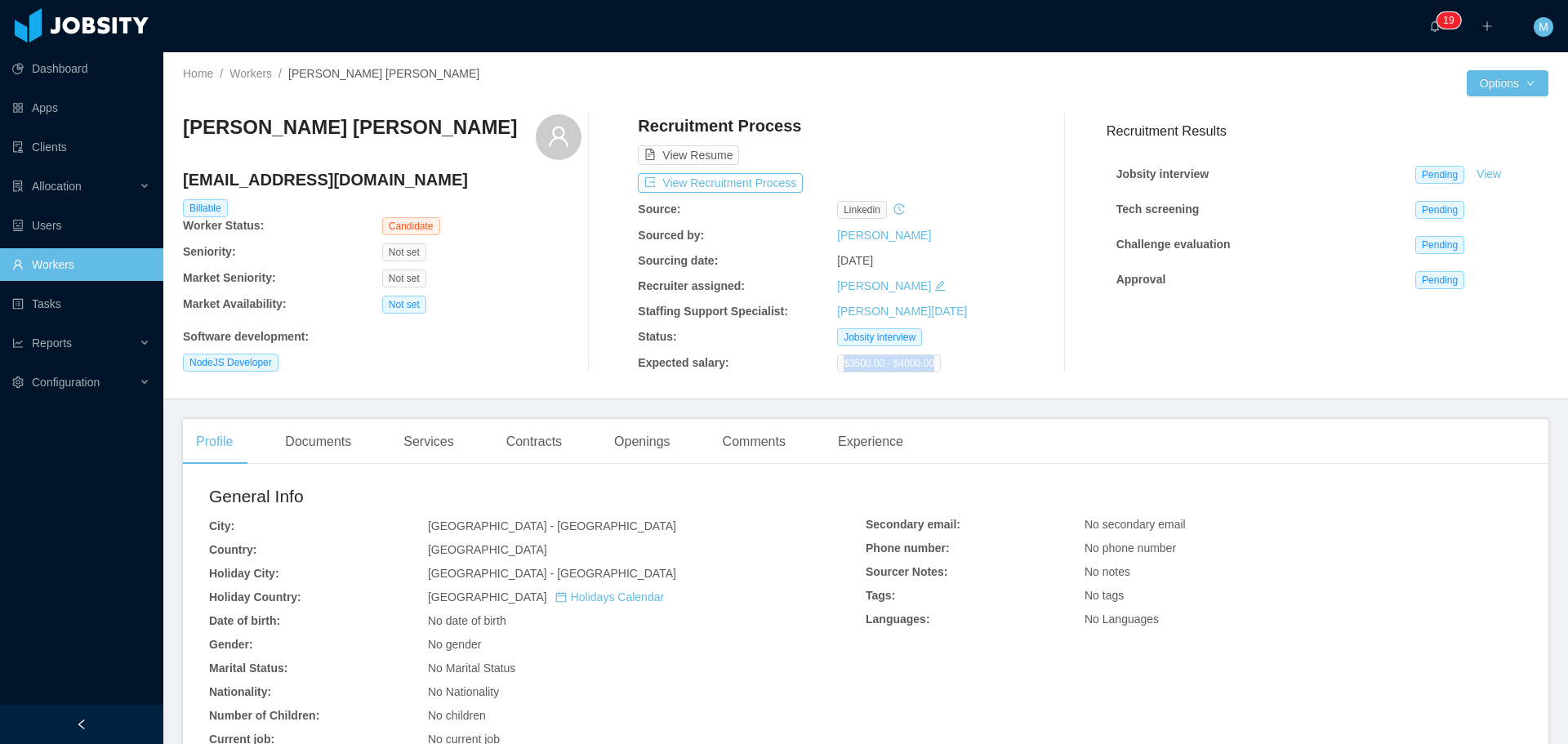
drag, startPoint x: 929, startPoint y: 362, endPoint x: 831, endPoint y: 363, distance: 98.0
click at [837, 363] on span "$3500.00 - $4000.00" at bounding box center [890, 363] width 104 height 18
copy span "$3500.00 - $4000.00"
click at [656, 442] on div "Openings" at bounding box center [643, 441] width 83 height 45
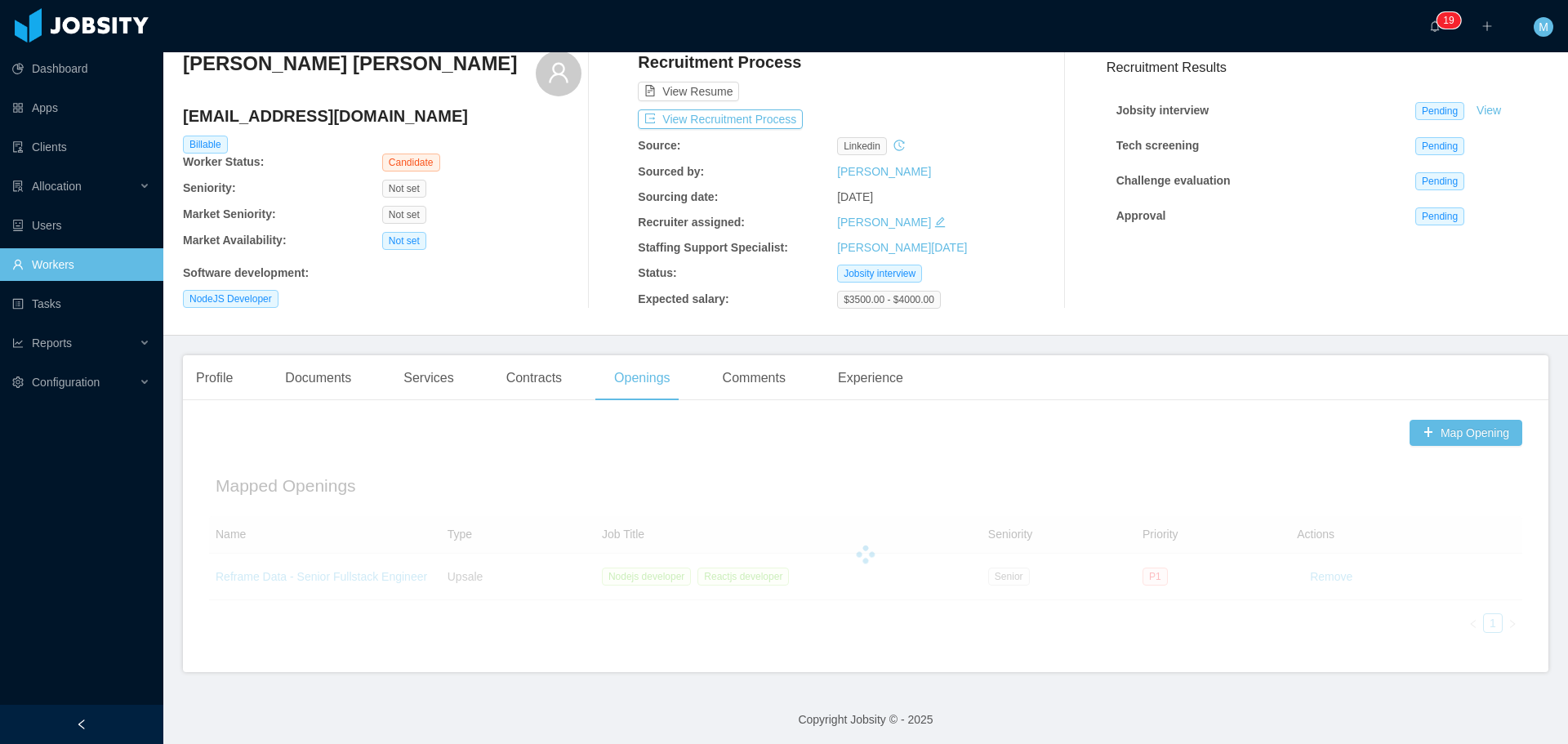
scroll to position [68, 0]
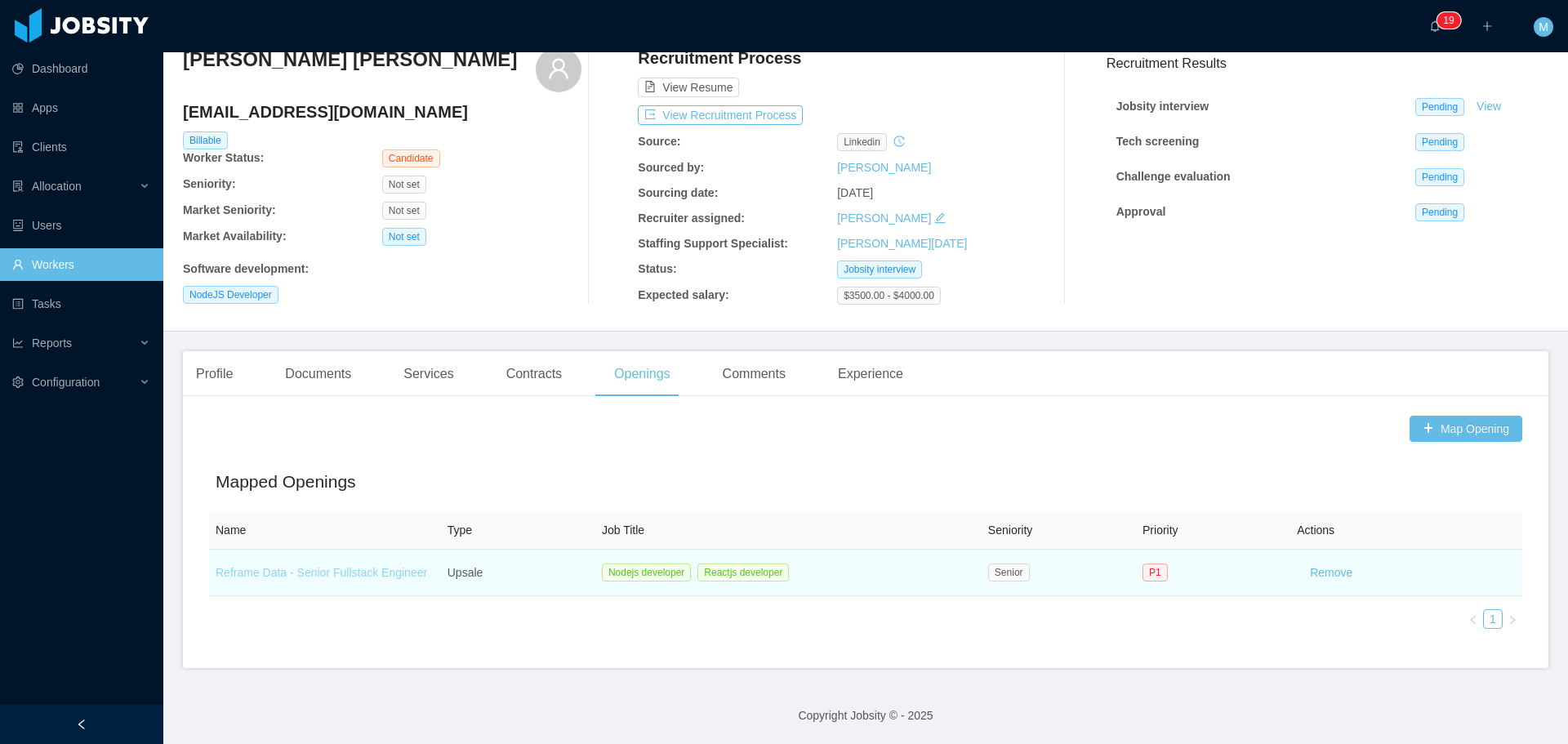
click at [376, 572] on link "Reframe Data - Senior Fullstack Engineer" at bounding box center [322, 572] width 212 height 13
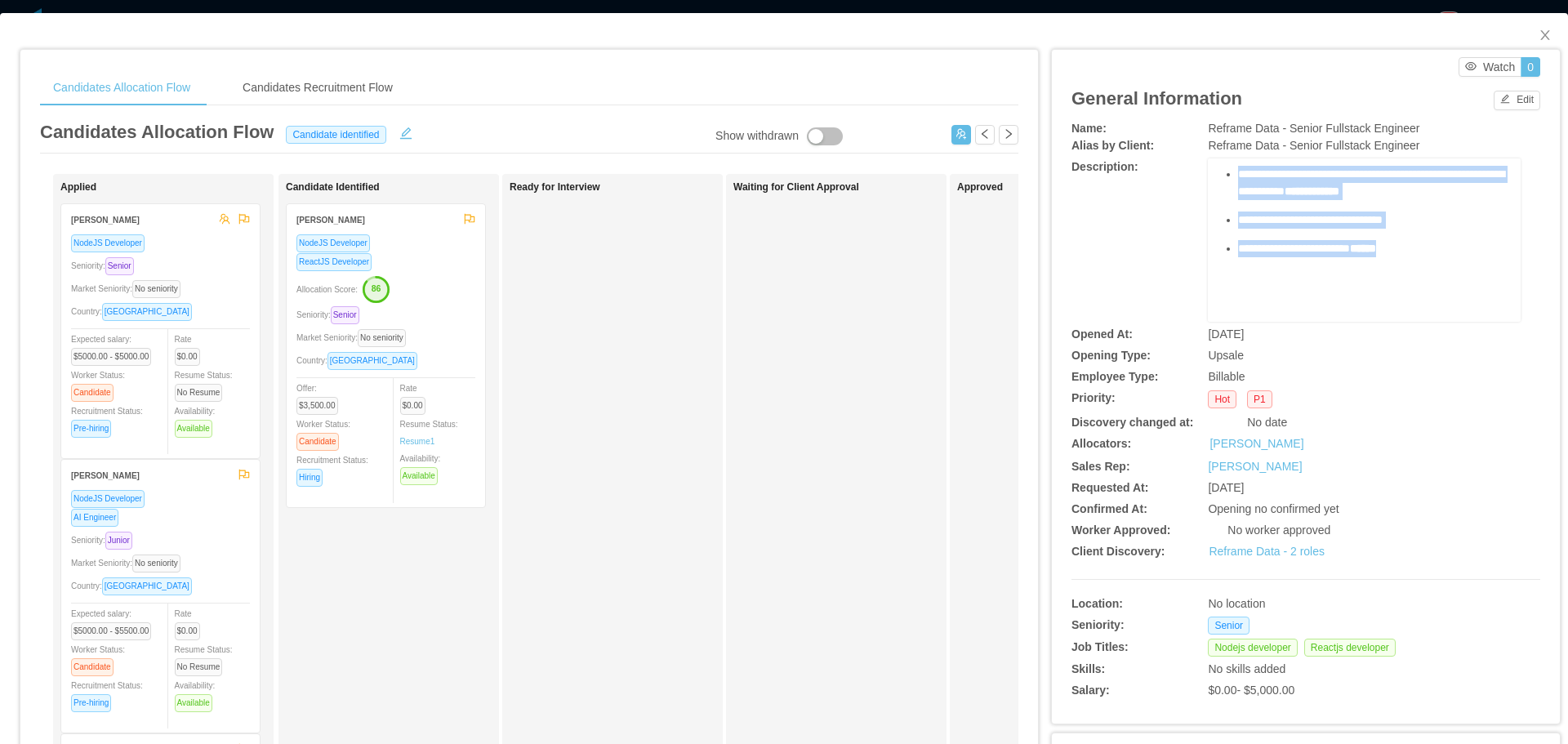
scroll to position [384, 0]
drag, startPoint x: 1212, startPoint y: 192, endPoint x: 1391, endPoint y: 225, distance: 182.0
click at [1391, 225] on div "**********" at bounding box center [1365, 94] width 287 height 455
copy div "**********"
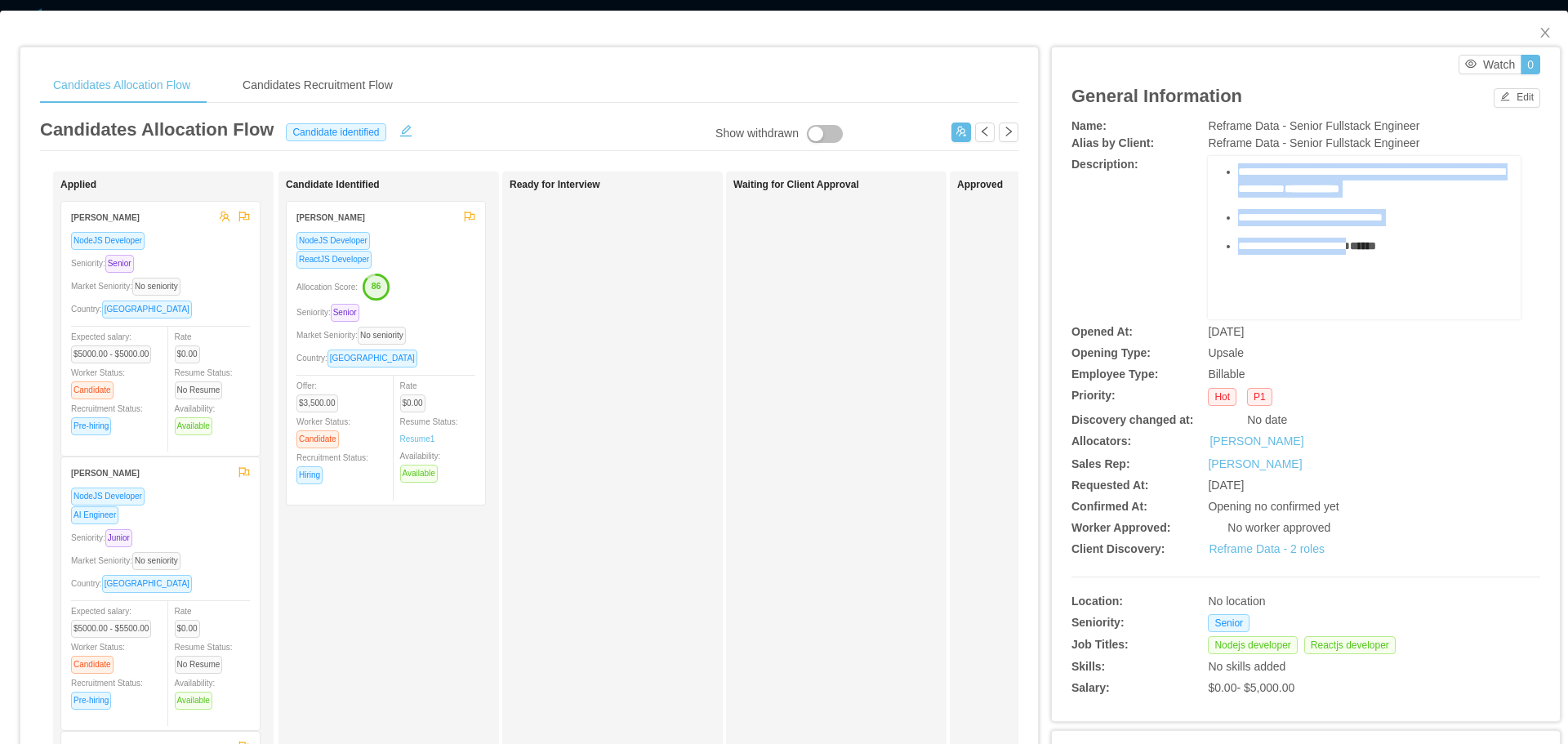
scroll to position [0, 0]
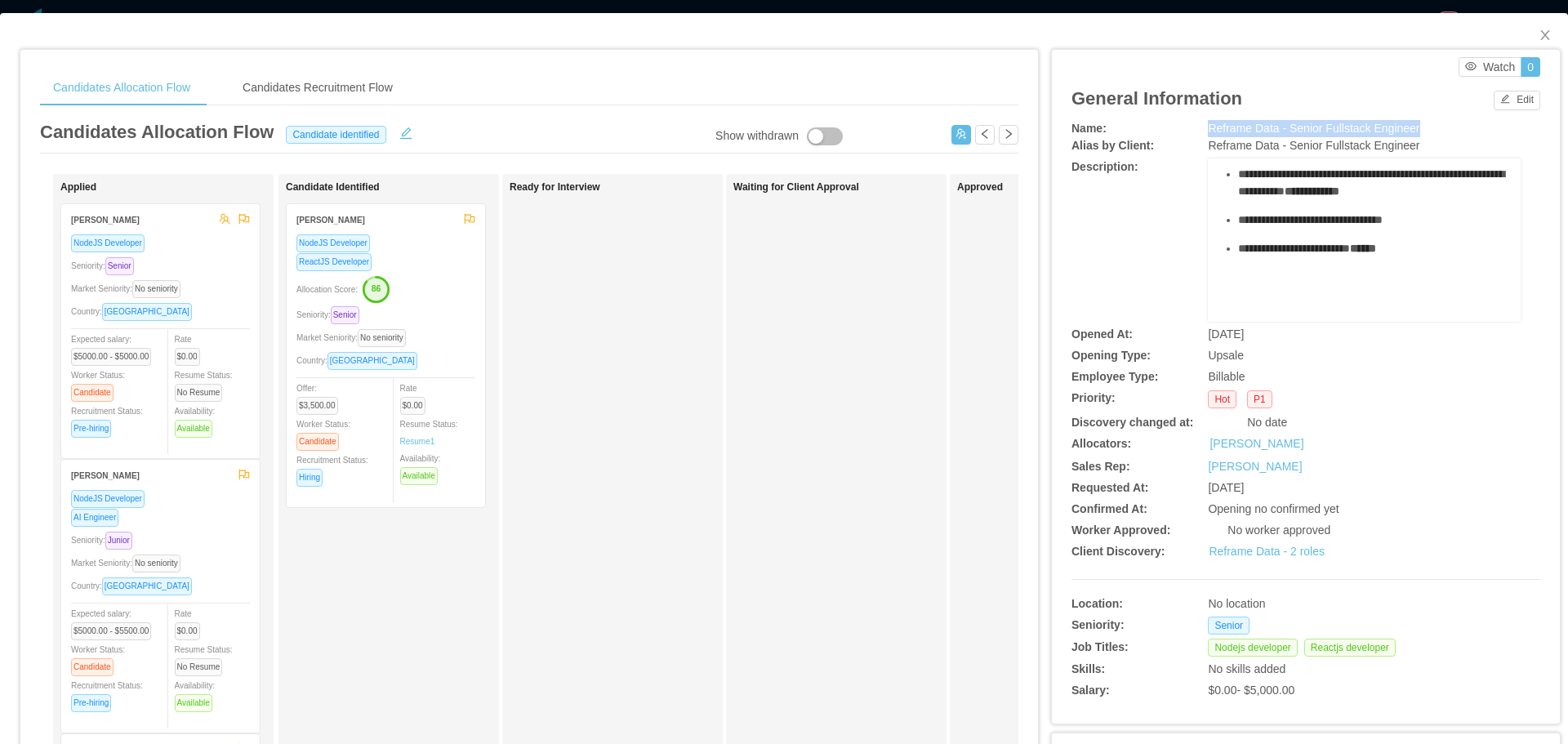
drag, startPoint x: 1389, startPoint y: 126, endPoint x: 1199, endPoint y: 124, distance: 190.0
click at [1209, 124] on div "Reframe Data - Senior Fullstack Engineer" at bounding box center [1365, 129] width 313 height 17
copy span "Reframe Data - Senior Fullstack Engineer"
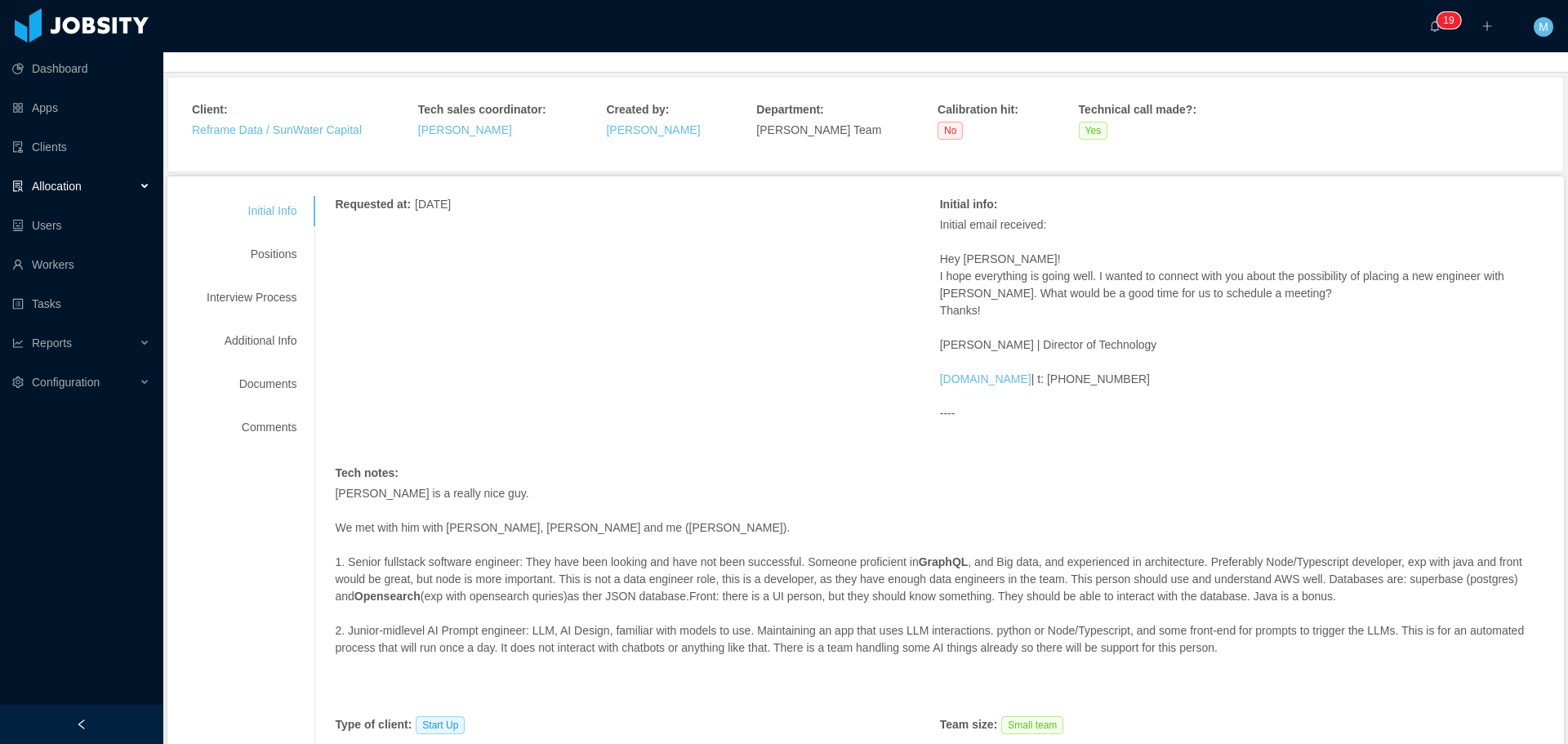
scroll to position [82, 0]
drag, startPoint x: 910, startPoint y: 559, endPoint x: 956, endPoint y: 554, distance: 46.3
click at [956, 554] on strong "GraphQL" at bounding box center [944, 557] width 50 height 13
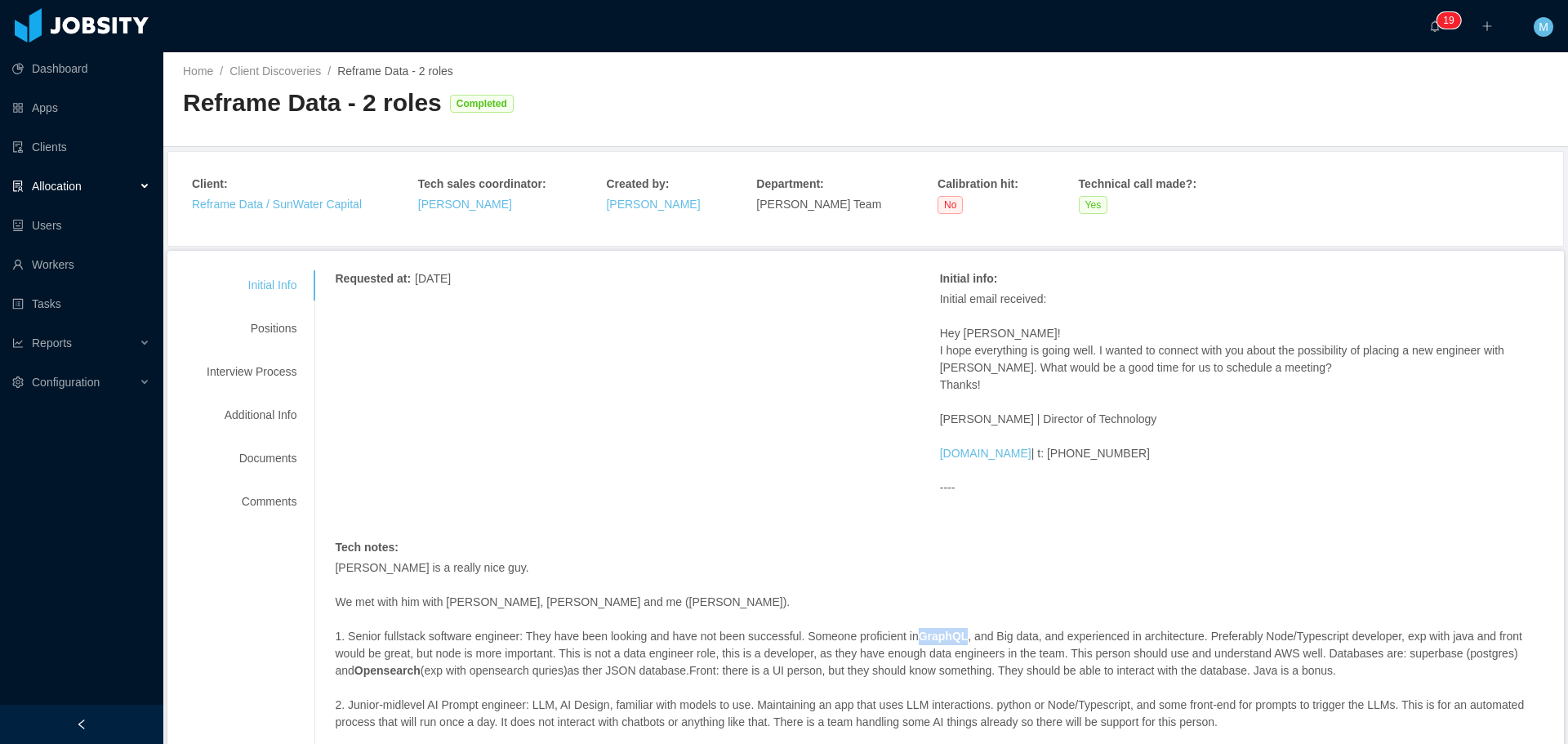
scroll to position [0, 0]
click at [261, 340] on div "Positions" at bounding box center [252, 331] width 129 height 30
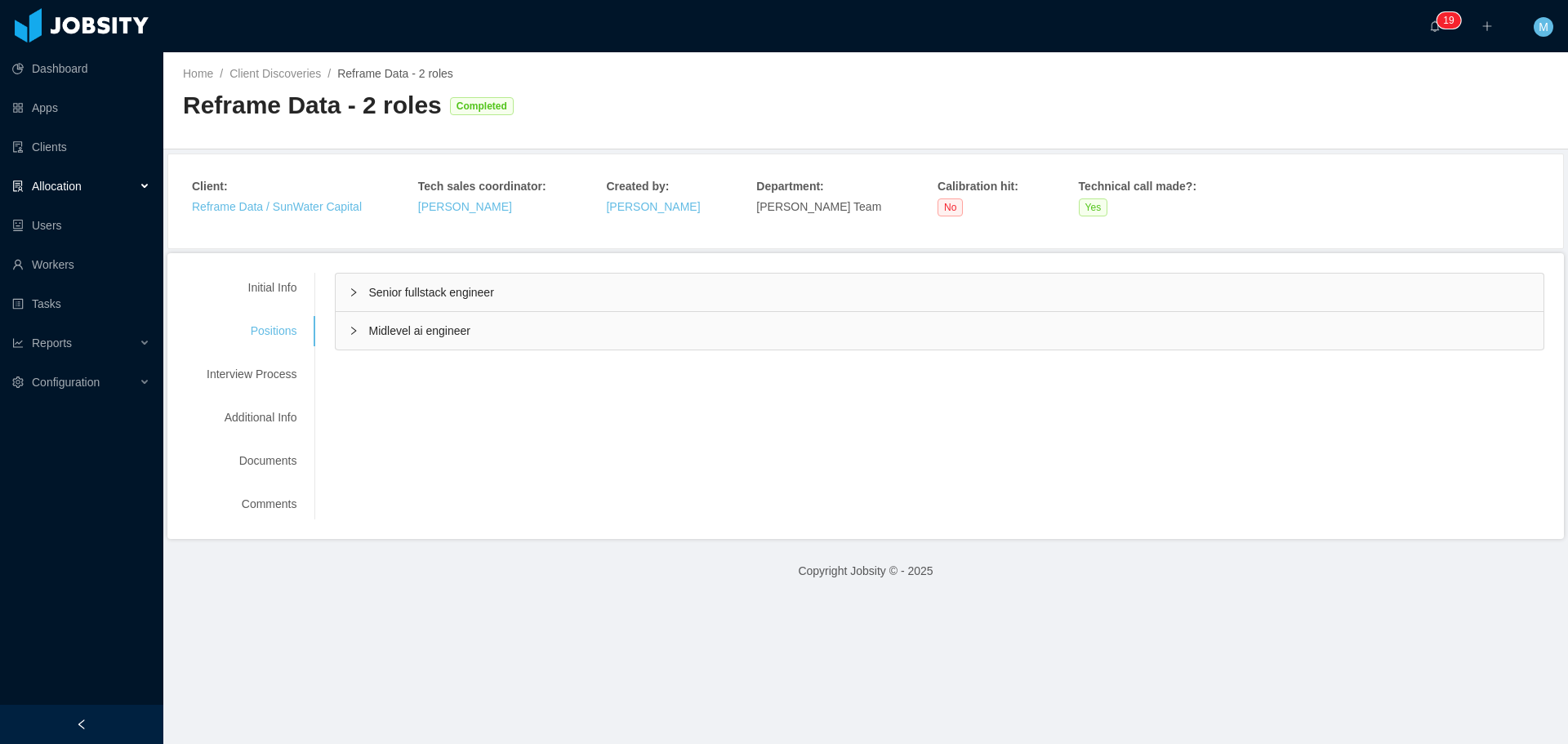
click at [417, 281] on div "Senior fullstack engineer" at bounding box center [940, 292] width 1209 height 38
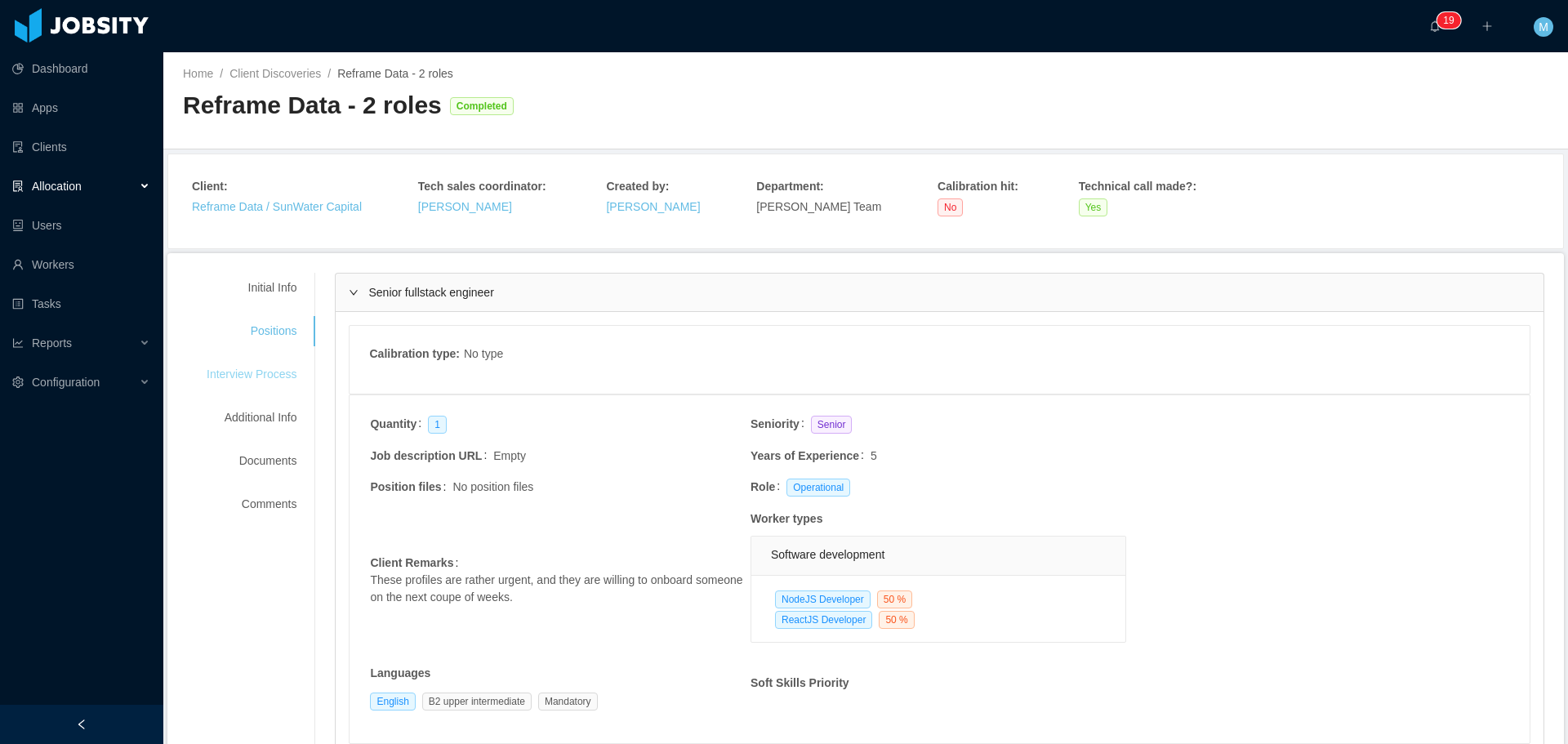
click at [279, 379] on div "Interview Process" at bounding box center [252, 374] width 129 height 30
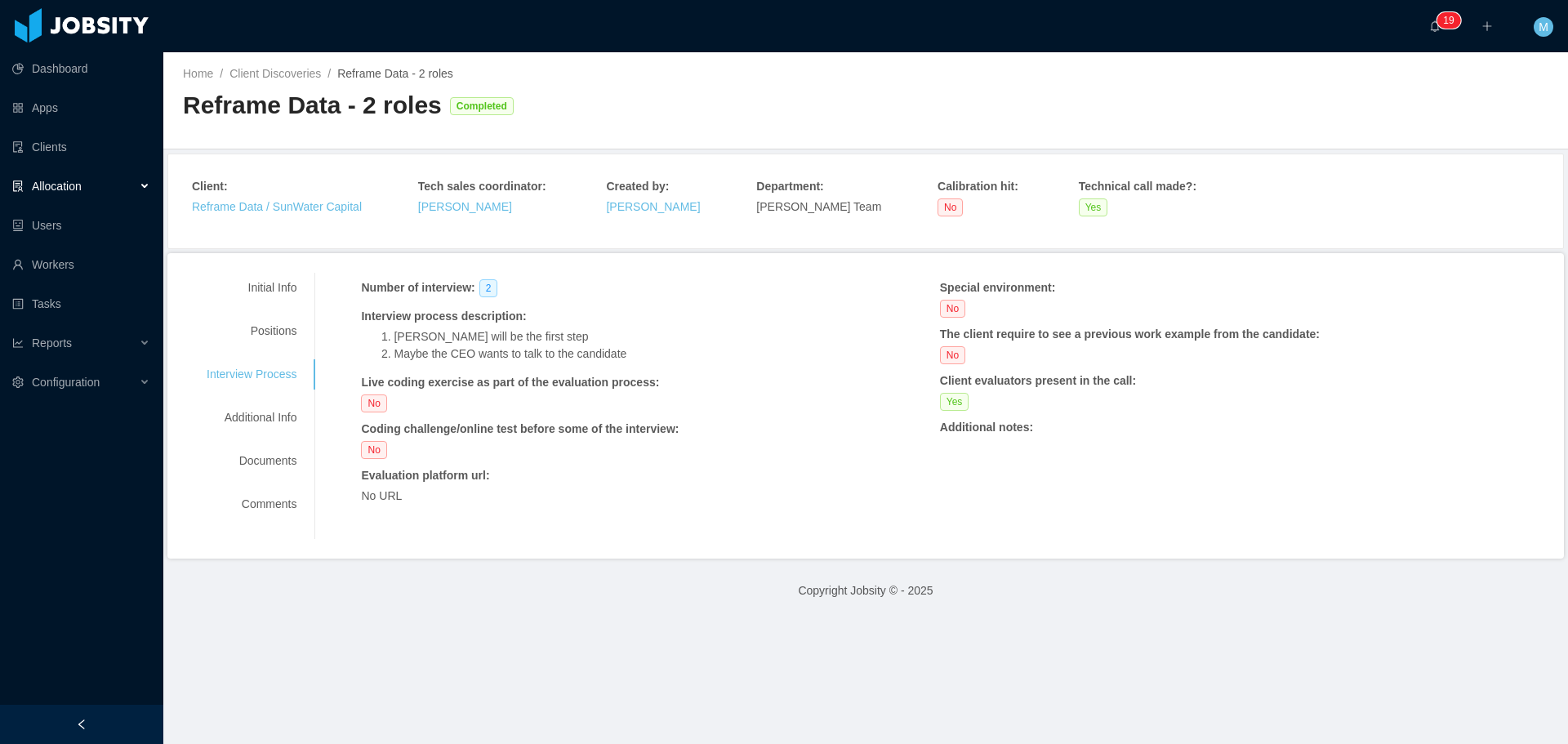
click at [267, 437] on div "Initial Info Positions Interview Process Additional Info Documents Comments" at bounding box center [252, 396] width 129 height 247
click at [265, 420] on div "Additional Info" at bounding box center [252, 417] width 129 height 30
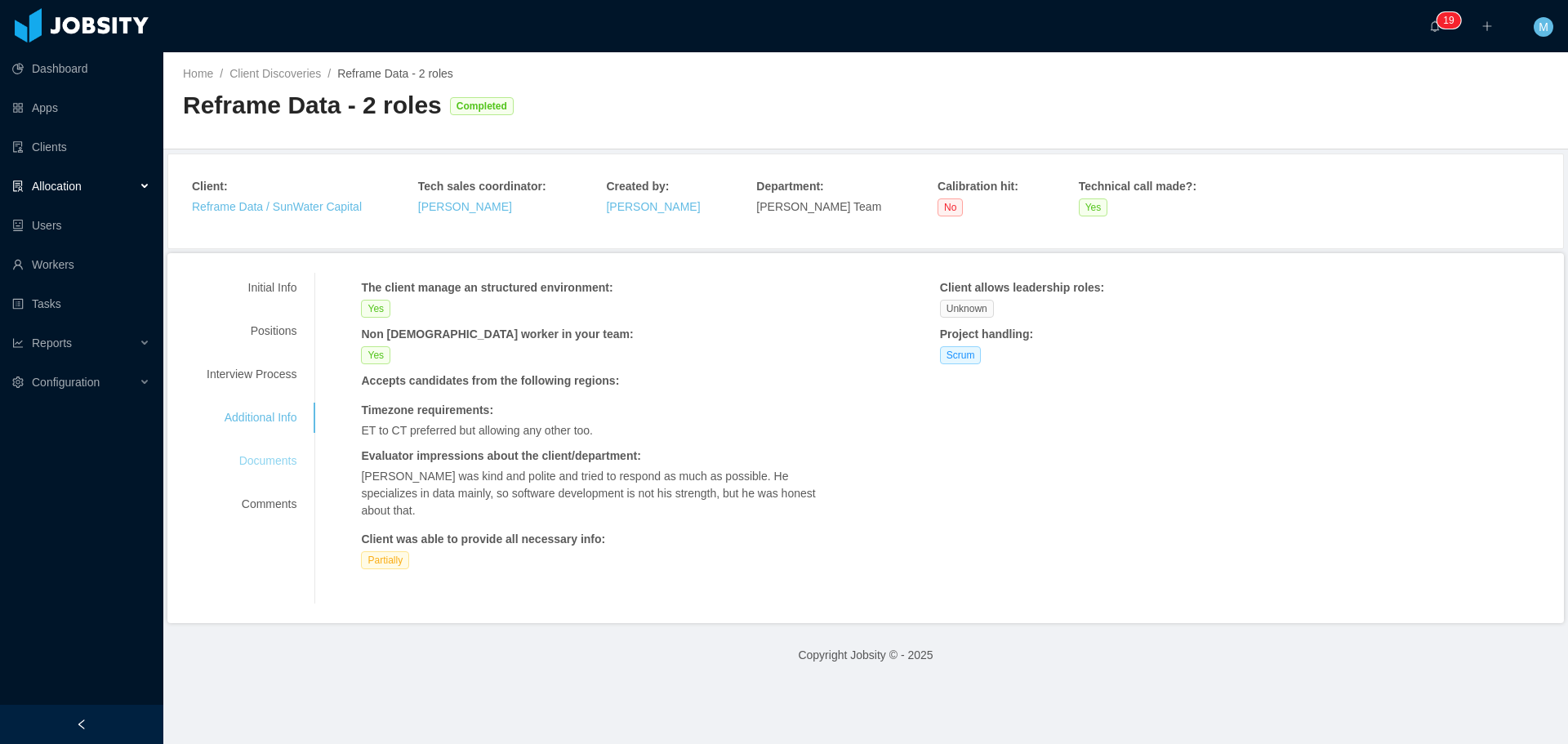
click at [264, 460] on div "Documents" at bounding box center [252, 461] width 129 height 30
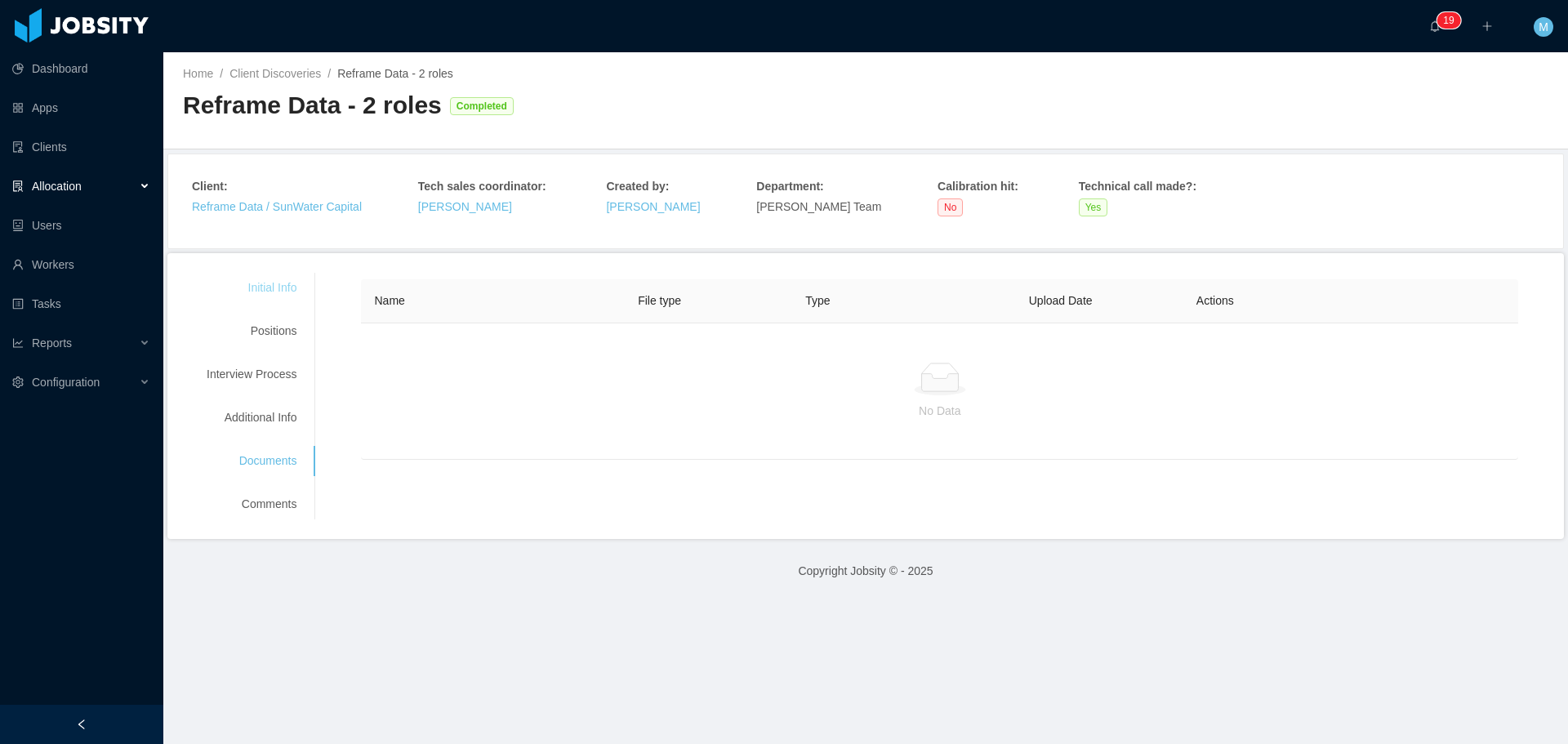
click at [278, 297] on div "Initial Info" at bounding box center [252, 287] width 129 height 30
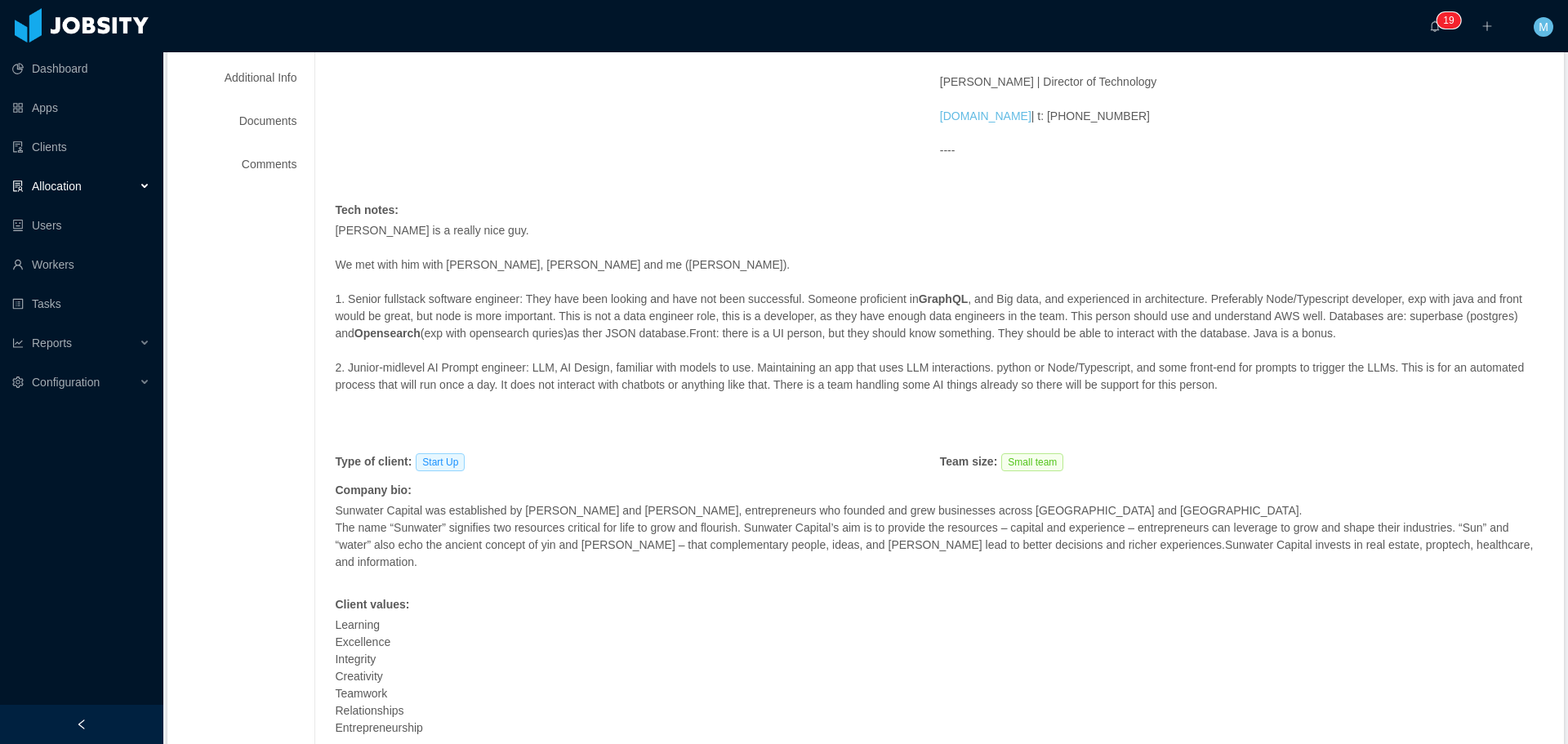
scroll to position [409, 0]
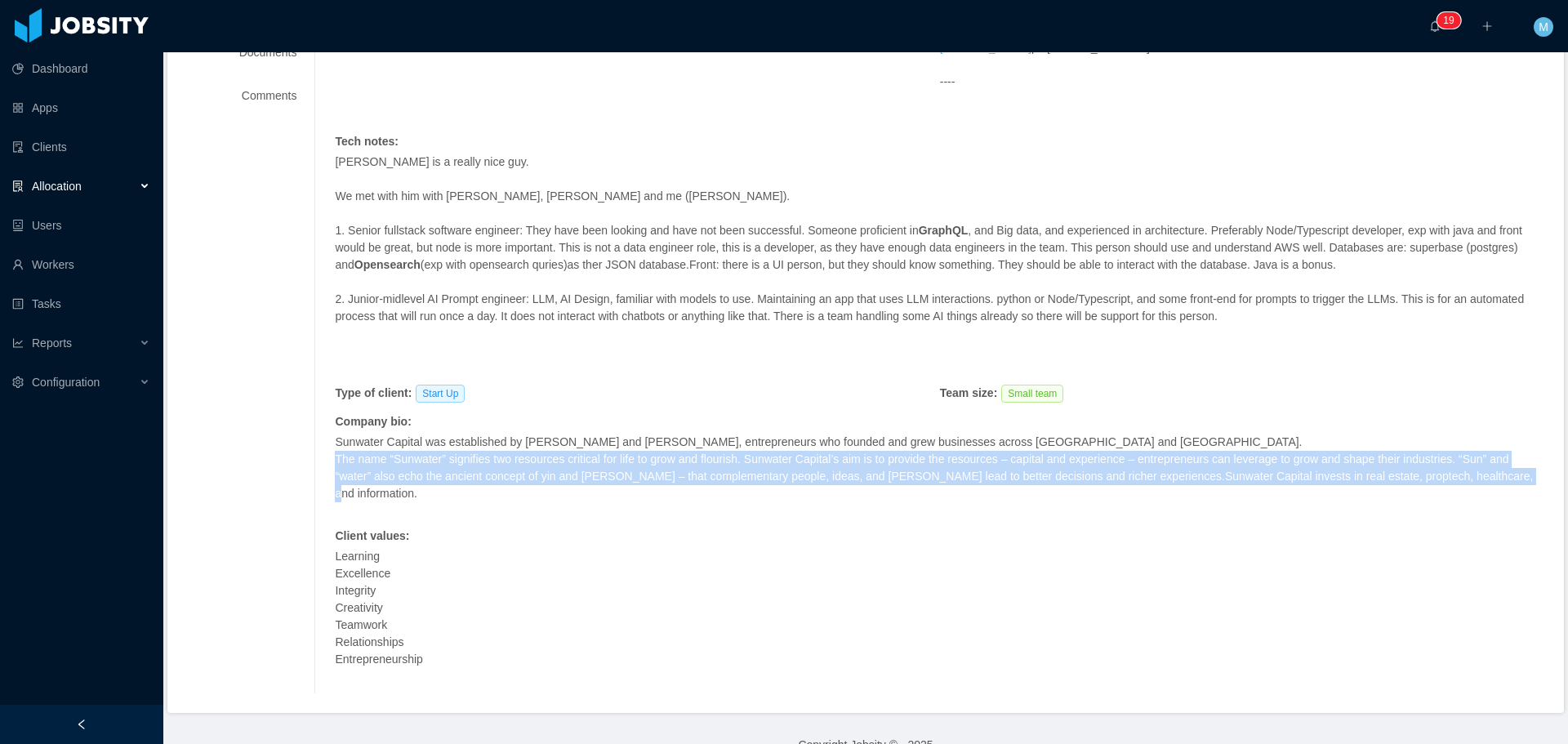
drag, startPoint x: 331, startPoint y: 456, endPoint x: 1480, endPoint y: 485, distance: 1149.4
click at [1480, 485] on div "Requested at : September 5, 2025 Initial info : Initial email received: Hey Pat…" at bounding box center [929, 279] width 1230 height 829
copy p "The name “Sunwater” signifies two resources critical for life to grow and flour…"
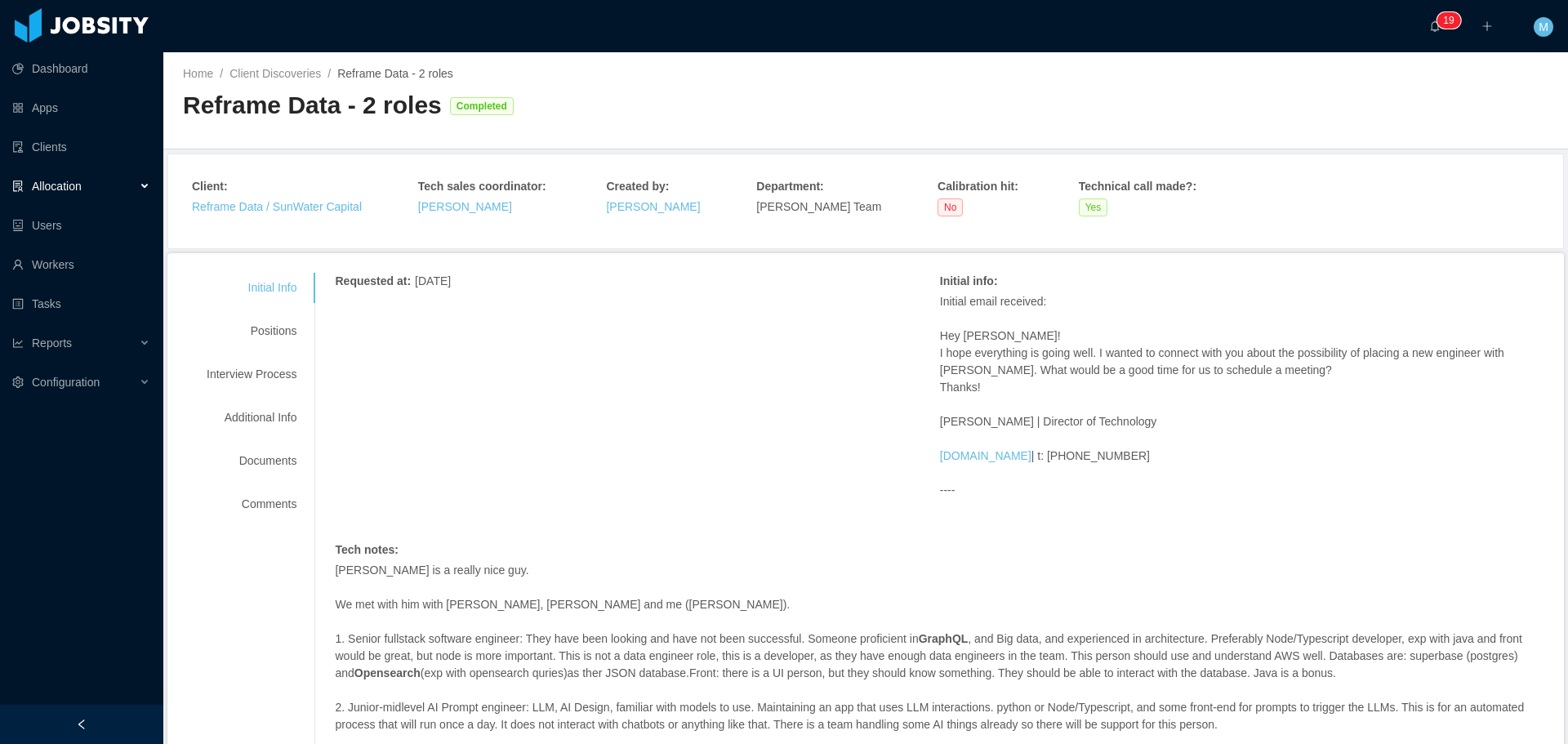
scroll to position [0, 0]
click at [196, 73] on link "Home" at bounding box center [198, 73] width 30 height 13
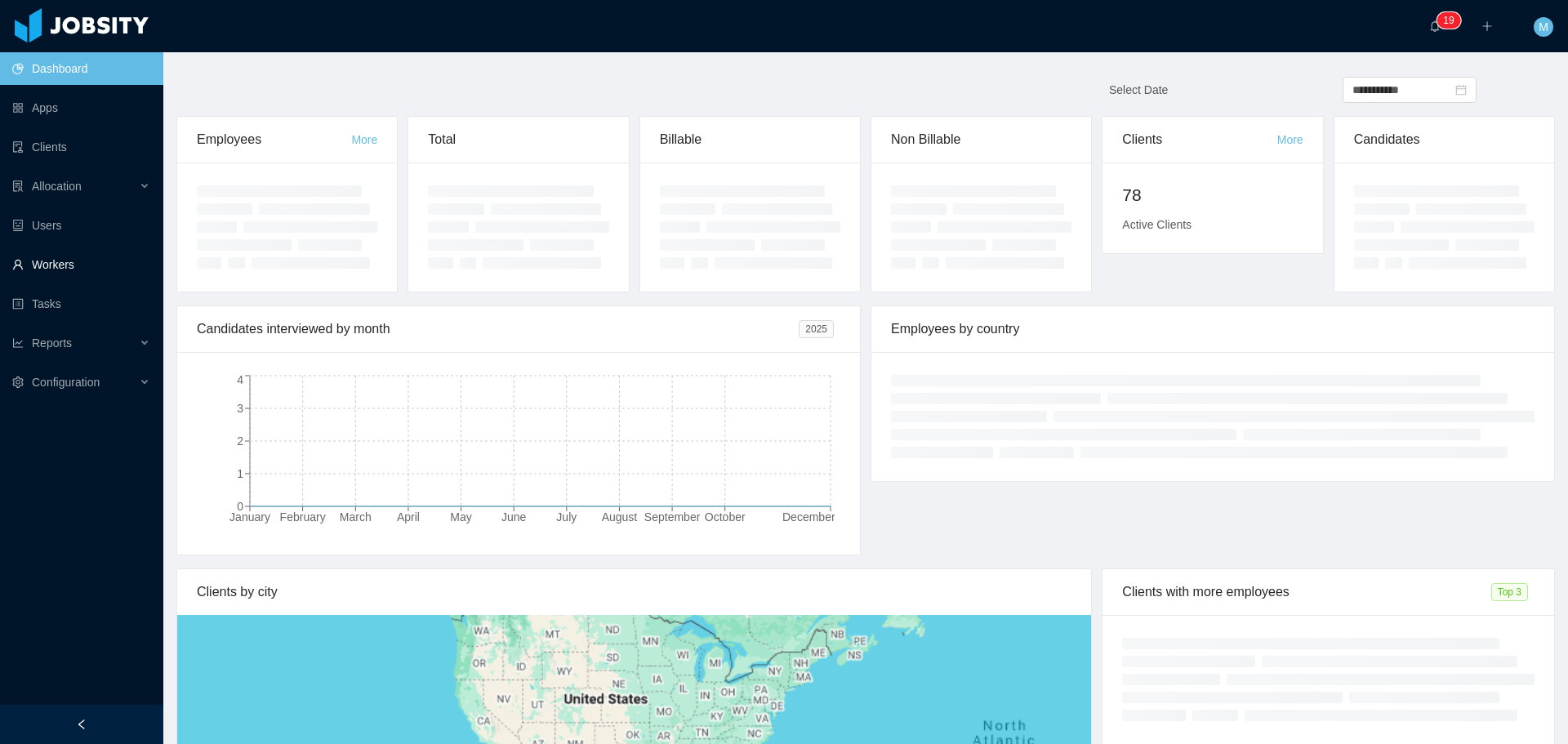
click at [53, 259] on link "Workers" at bounding box center [81, 265] width 138 height 33
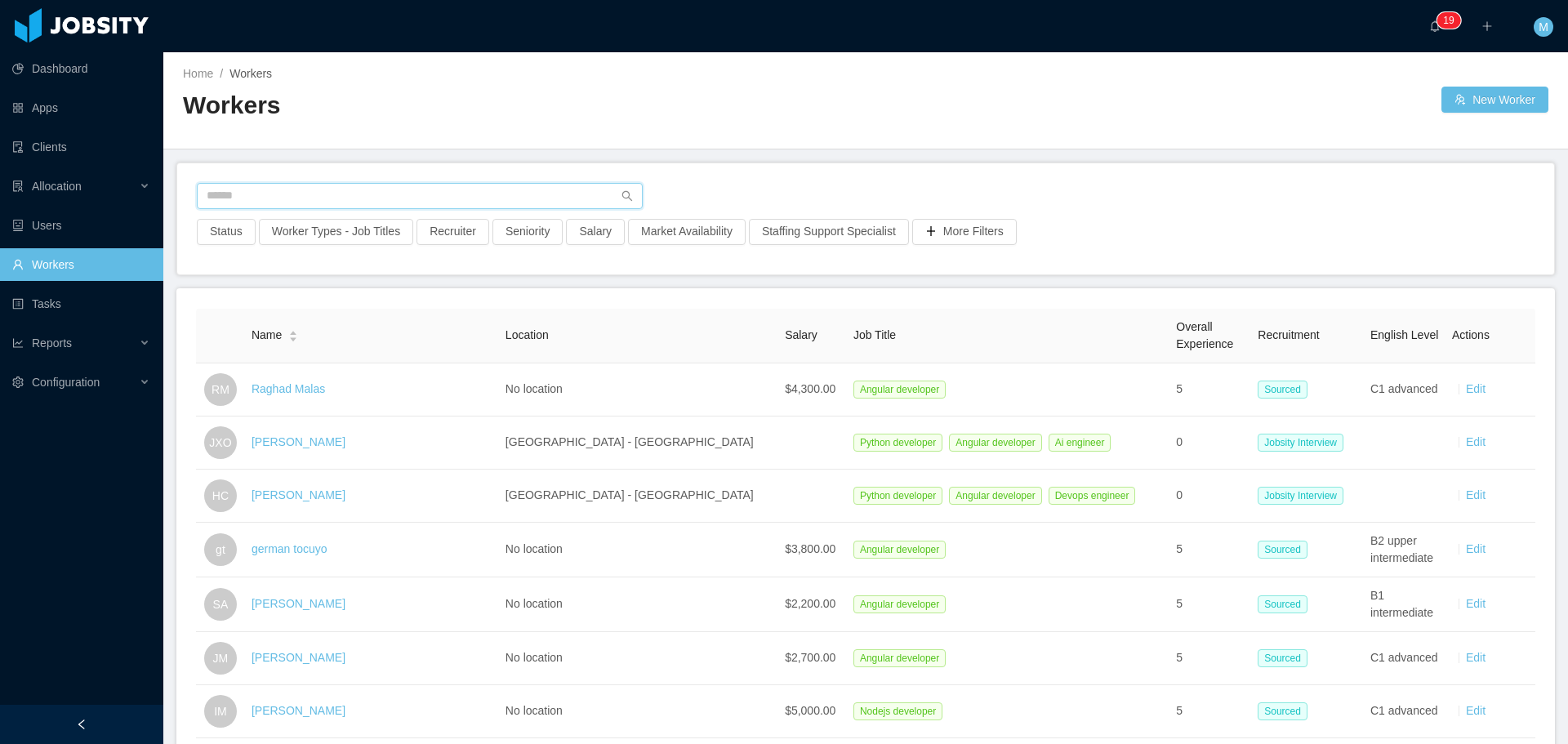
click at [297, 191] on input "text" at bounding box center [419, 196] width 446 height 26
click at [298, 206] on input "text" at bounding box center [419, 196] width 446 height 26
click at [435, 230] on button "Recruiter" at bounding box center [452, 231] width 72 height 26
click at [421, 310] on div at bounding box center [444, 304] width 230 height 24
type input "******"
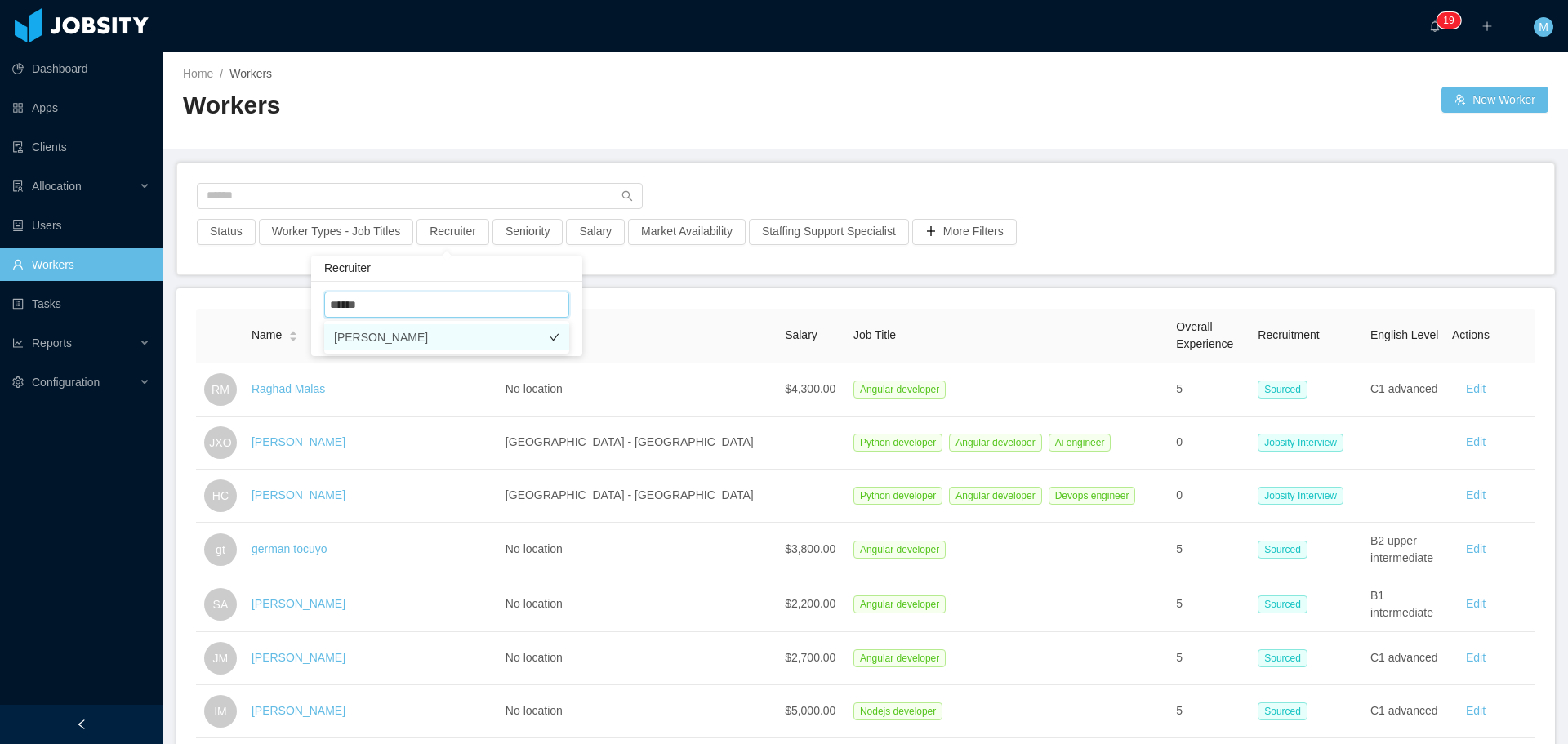
click at [406, 340] on li "[PERSON_NAME]" at bounding box center [446, 336] width 245 height 26
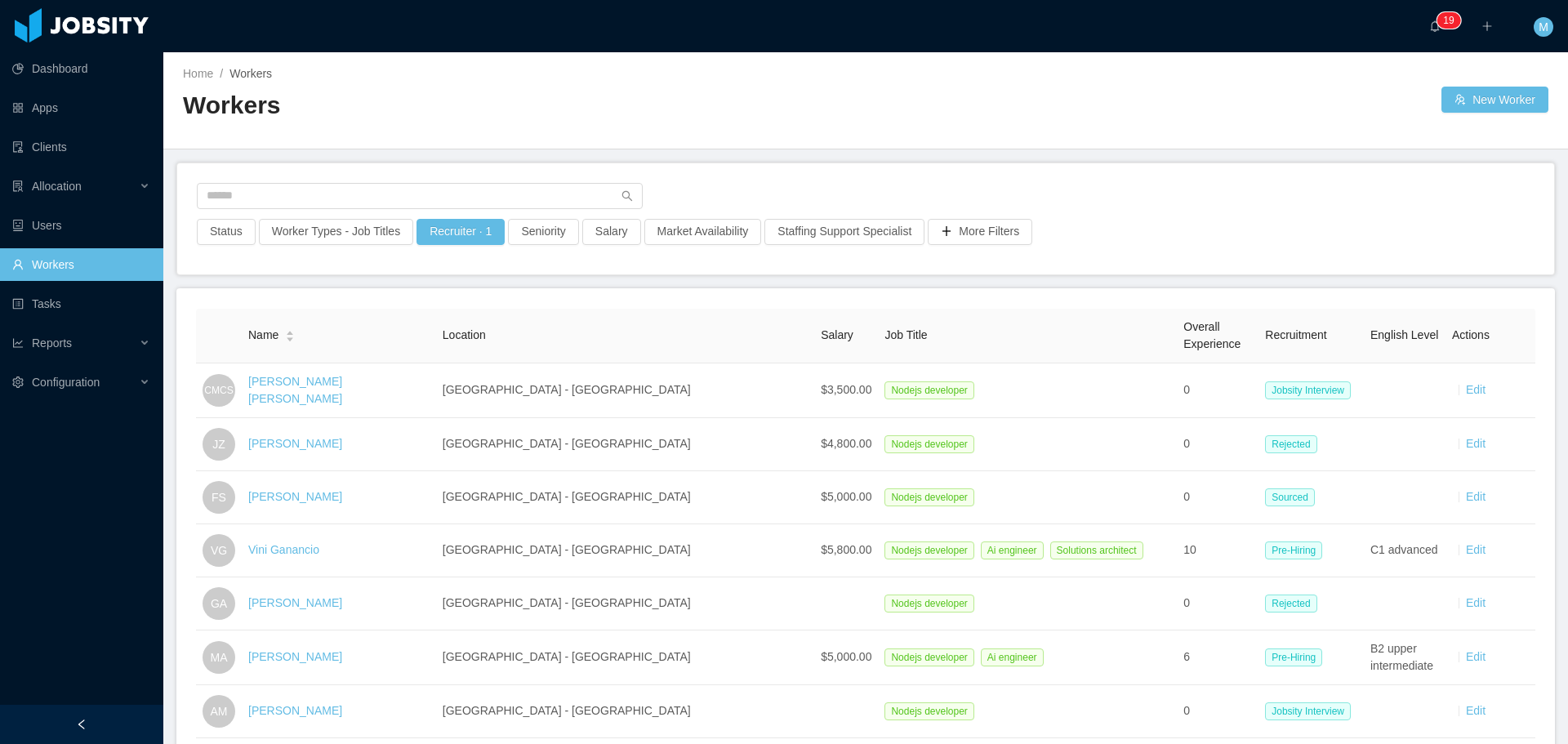
click at [342, 389] on link "[PERSON_NAME] [PERSON_NAME]" at bounding box center [295, 389] width 93 height 30
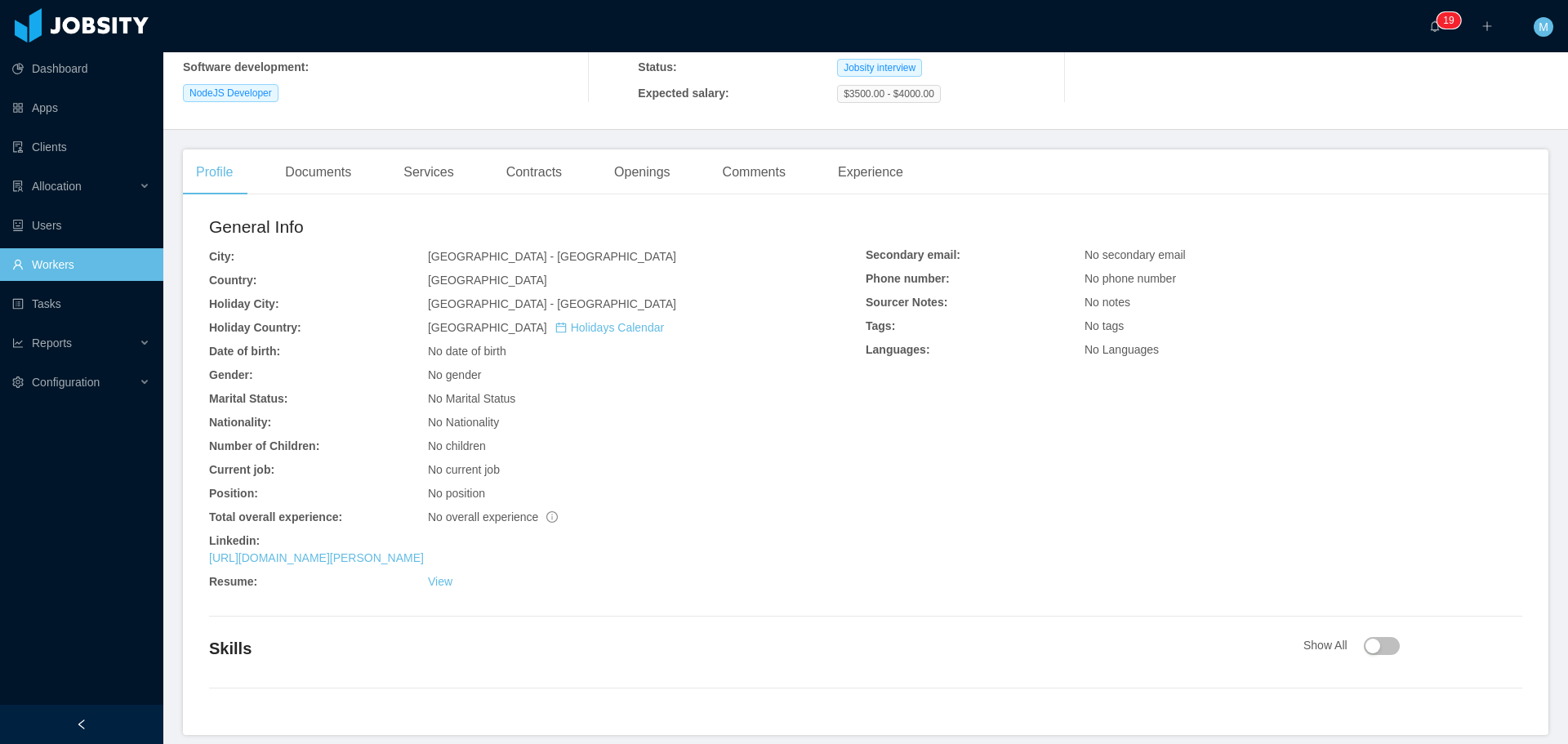
scroll to position [327, 0]
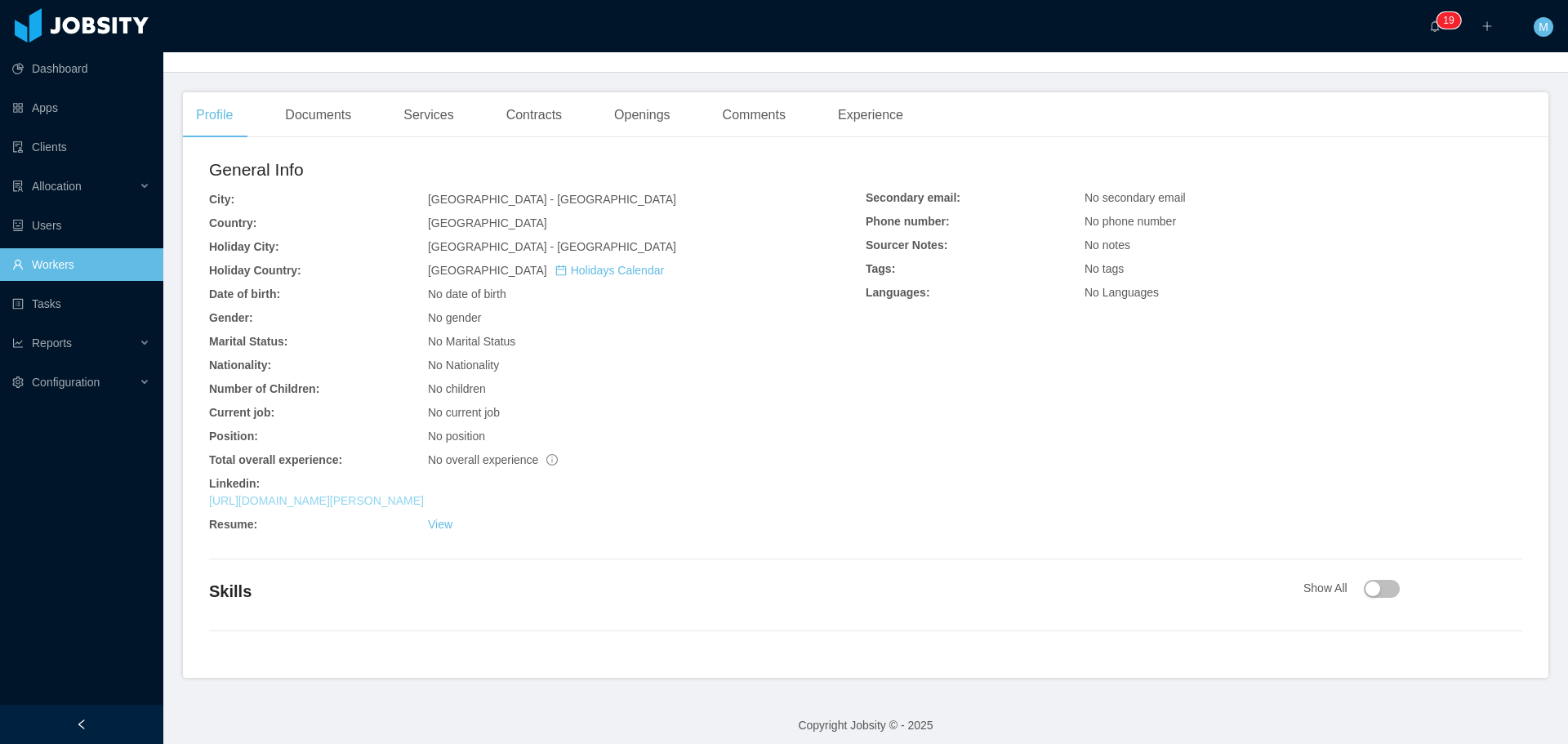
click at [424, 502] on link "[URL][DOMAIN_NAME][PERSON_NAME]" at bounding box center [316, 501] width 215 height 13
